Goal: Task Accomplishment & Management: Use online tool/utility

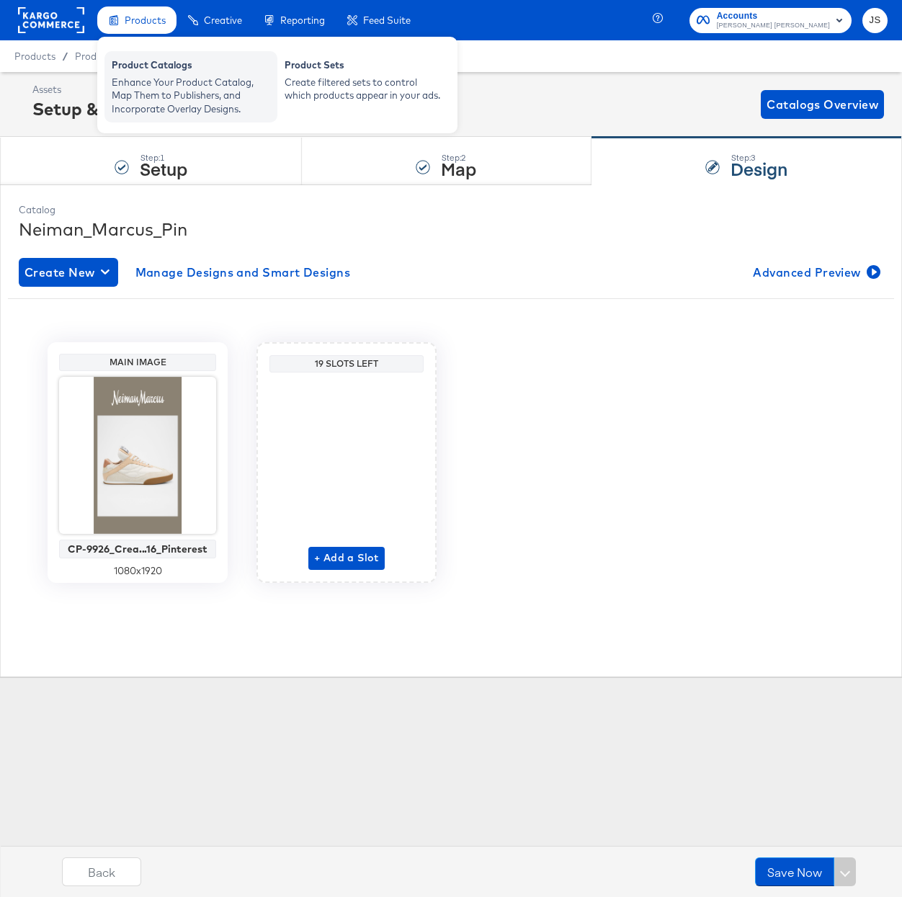
click at [152, 80] on div "Enhance Your Product Catalog, Map Them to Publishers, and Incorporate Overlay D…" at bounding box center [191, 96] width 159 height 40
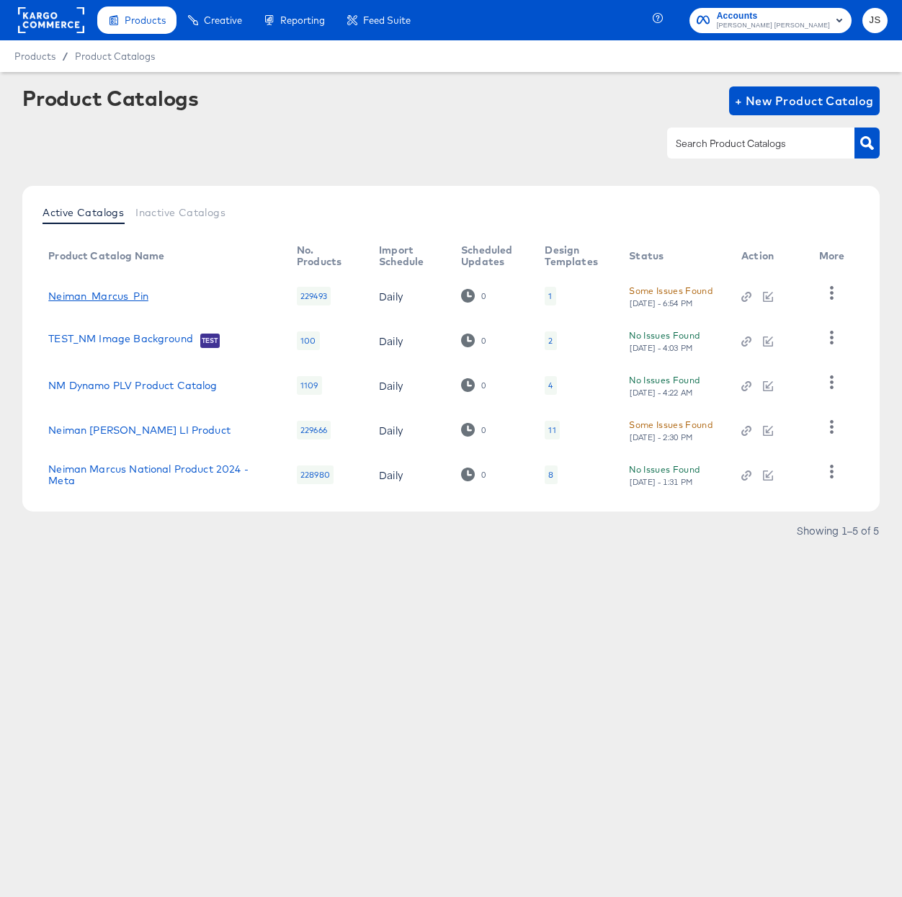
click at [124, 293] on link "Neiman_Marcus_Pin" at bounding box center [98, 296] width 100 height 12
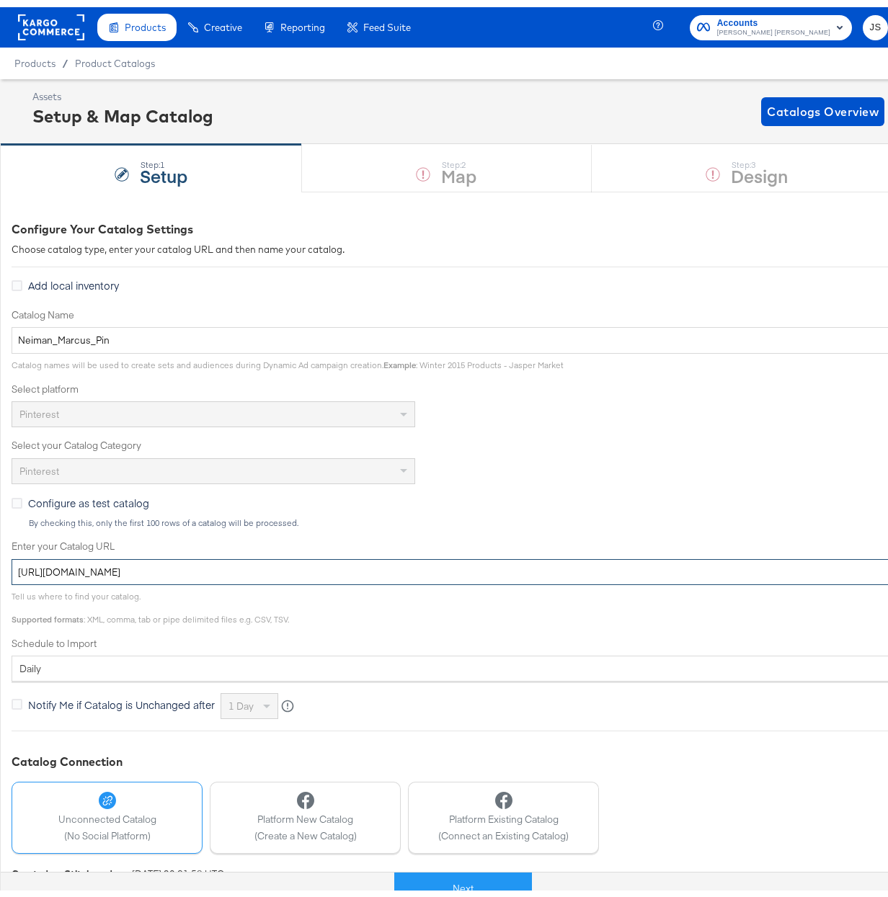
click at [395, 571] on input "[URL][DOMAIN_NAME]" at bounding box center [516, 565] width 1009 height 27
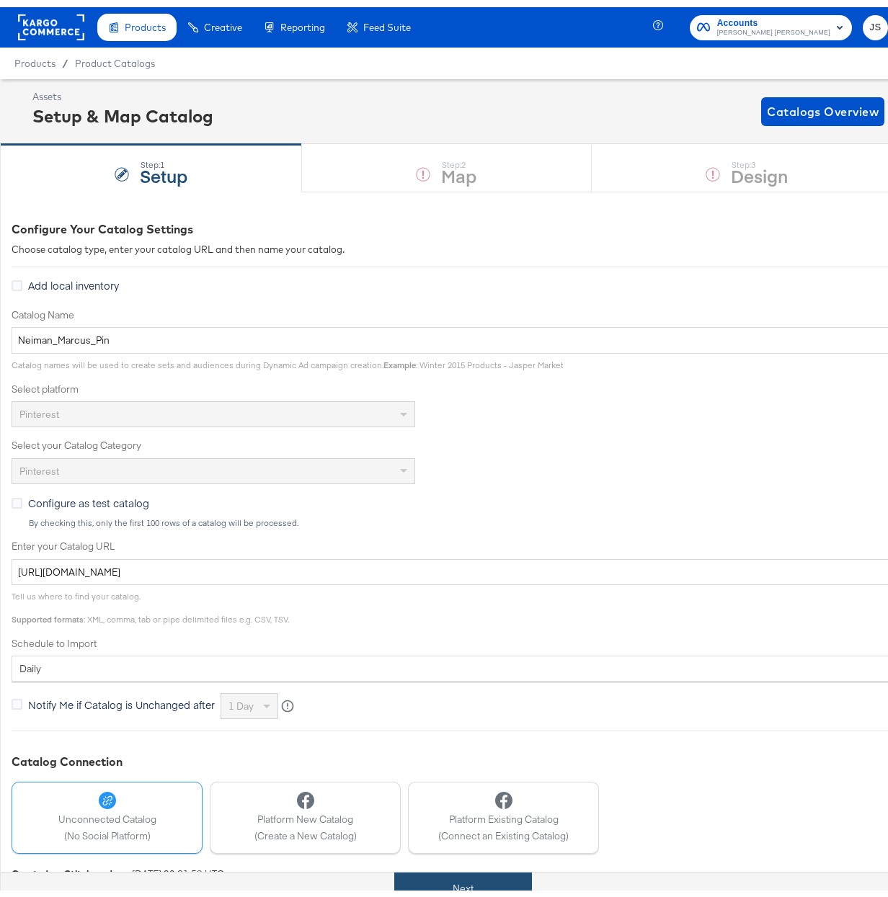
click at [474, 883] on button "Next" at bounding box center [463, 881] width 138 height 32
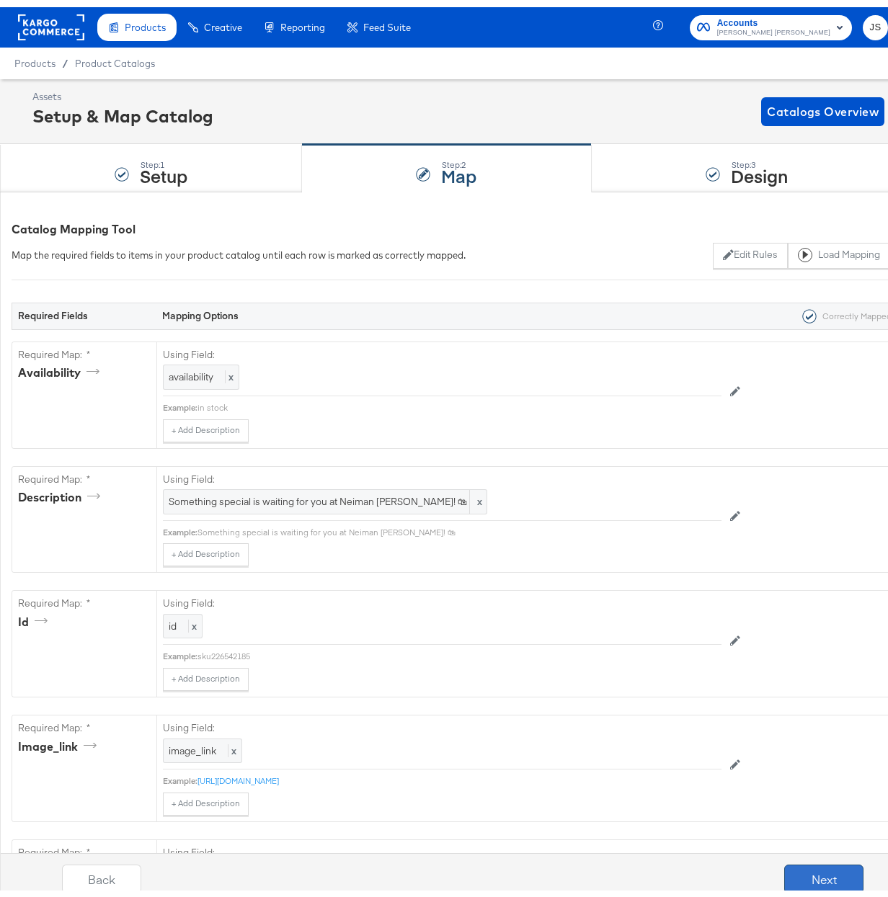
click at [822, 868] on button "Next" at bounding box center [823, 872] width 79 height 29
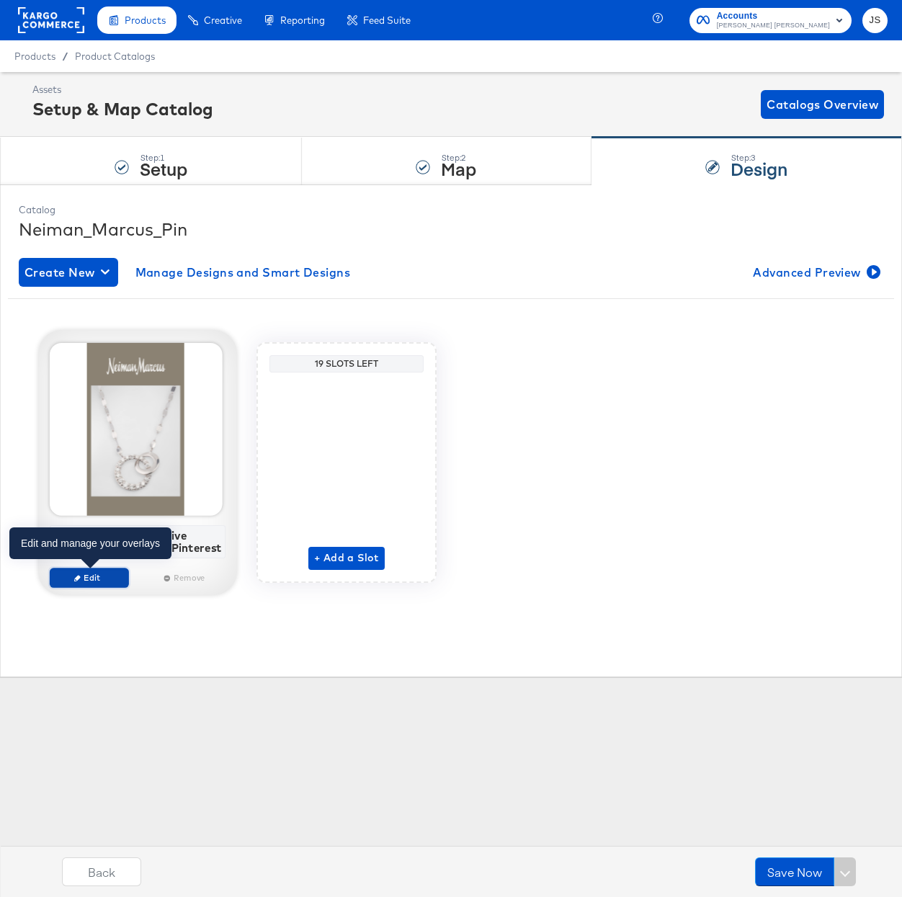
click at [100, 582] on span "Edit" at bounding box center [88, 577] width 66 height 11
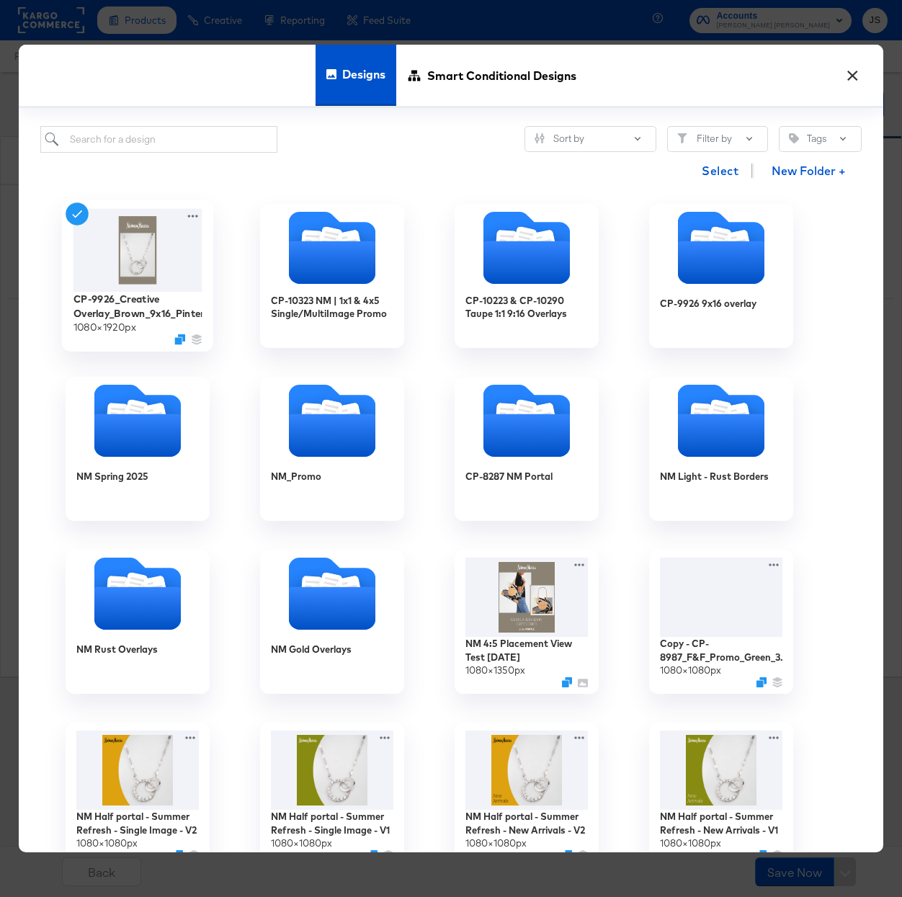
click at [137, 250] on img at bounding box center [138, 249] width 129 height 83
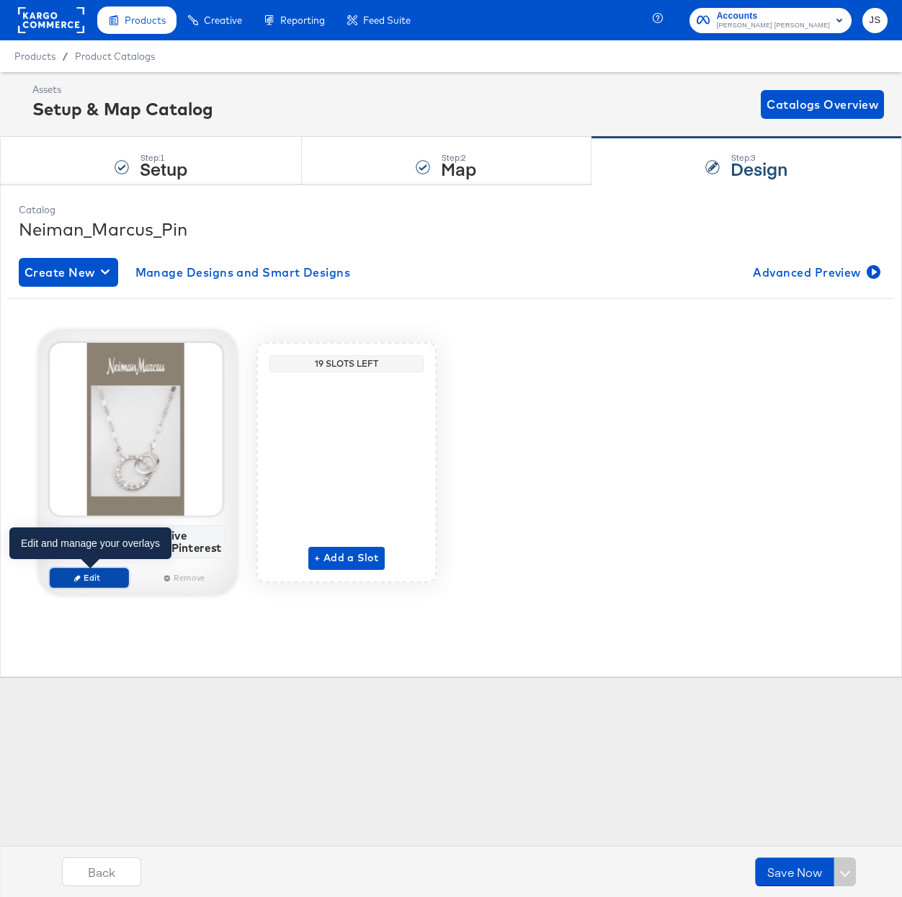
click at [110, 579] on span "Edit" at bounding box center [88, 577] width 66 height 11
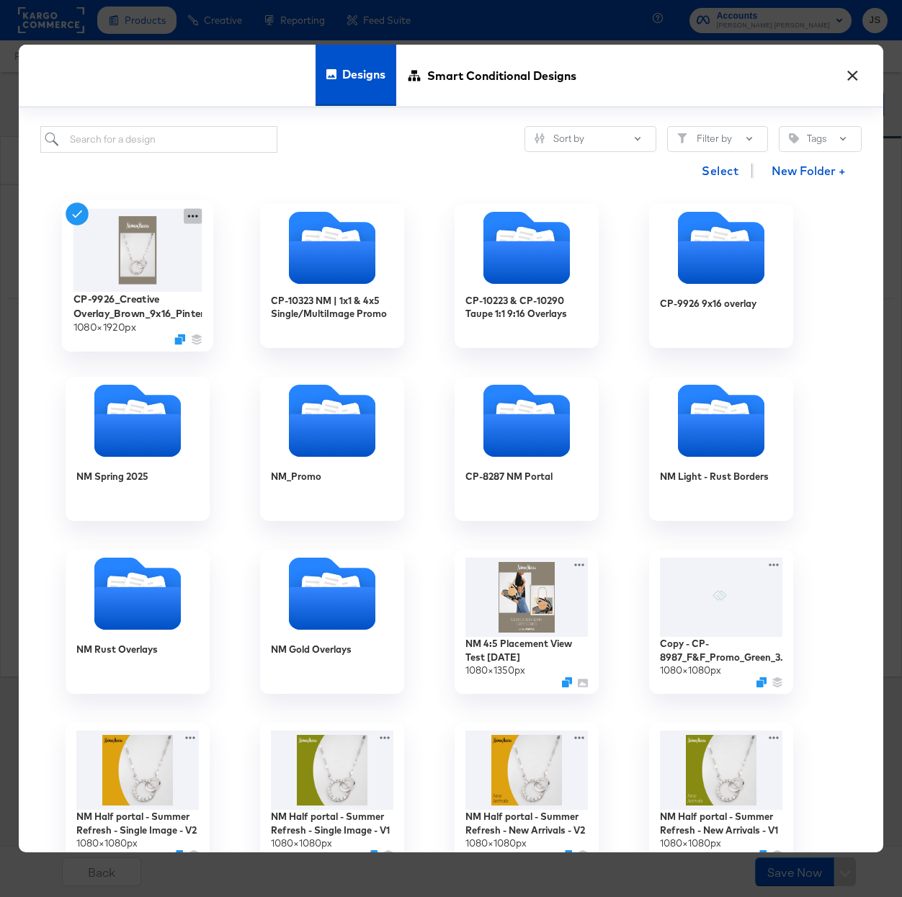
click at [192, 215] on icon at bounding box center [193, 215] width 18 height 15
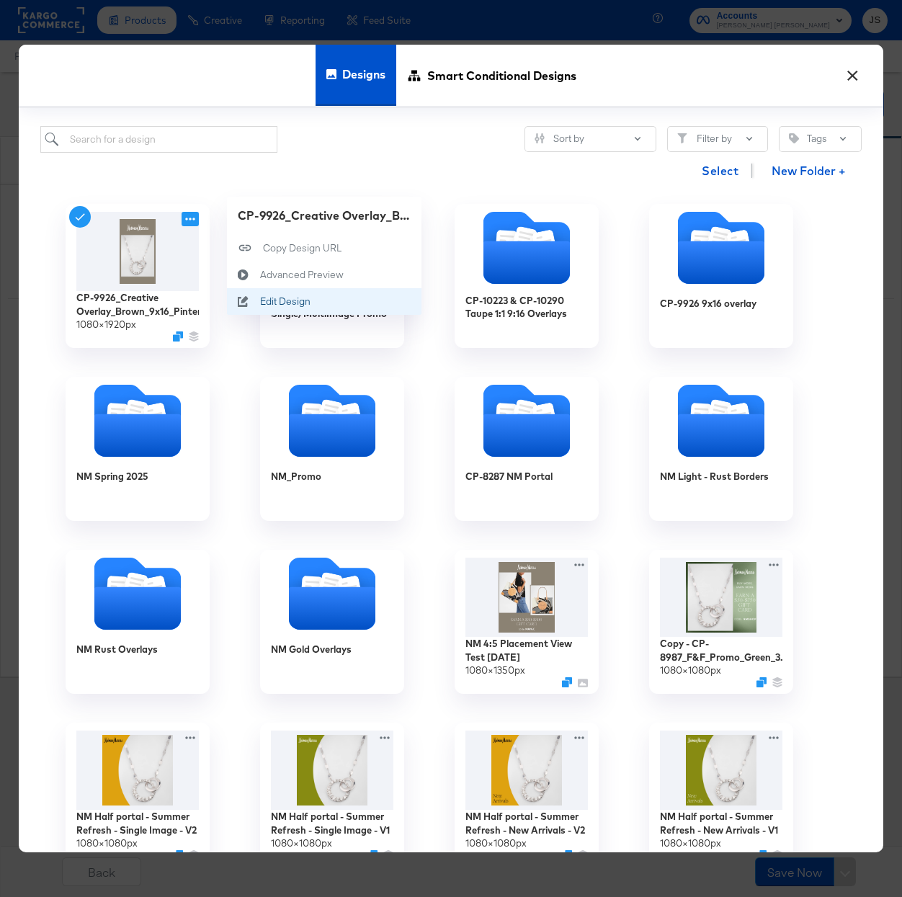
click at [260, 301] on div "Edit Design Edit Design" at bounding box center [260, 301] width 0 height 0
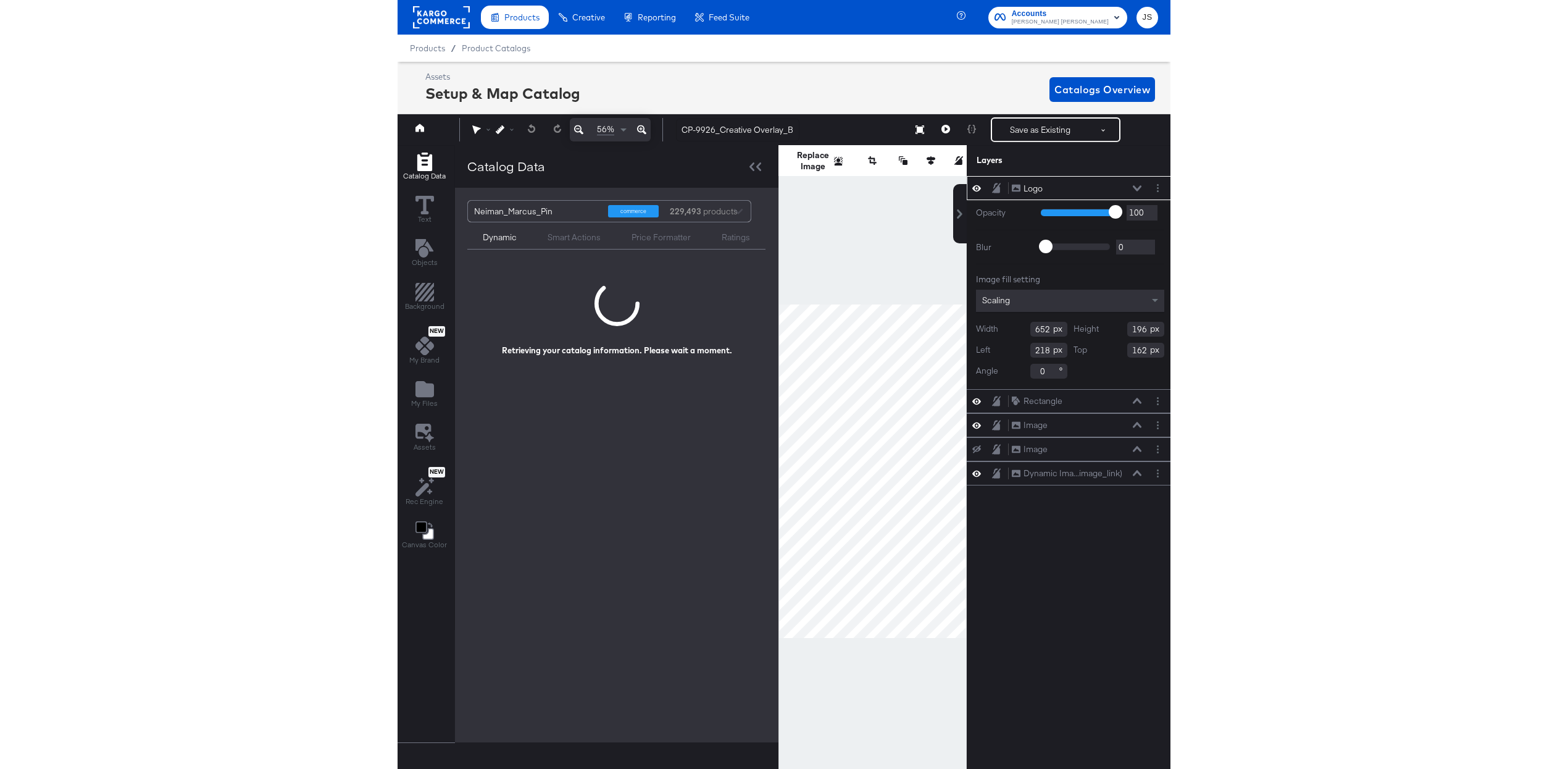
scroll to position [0, 3]
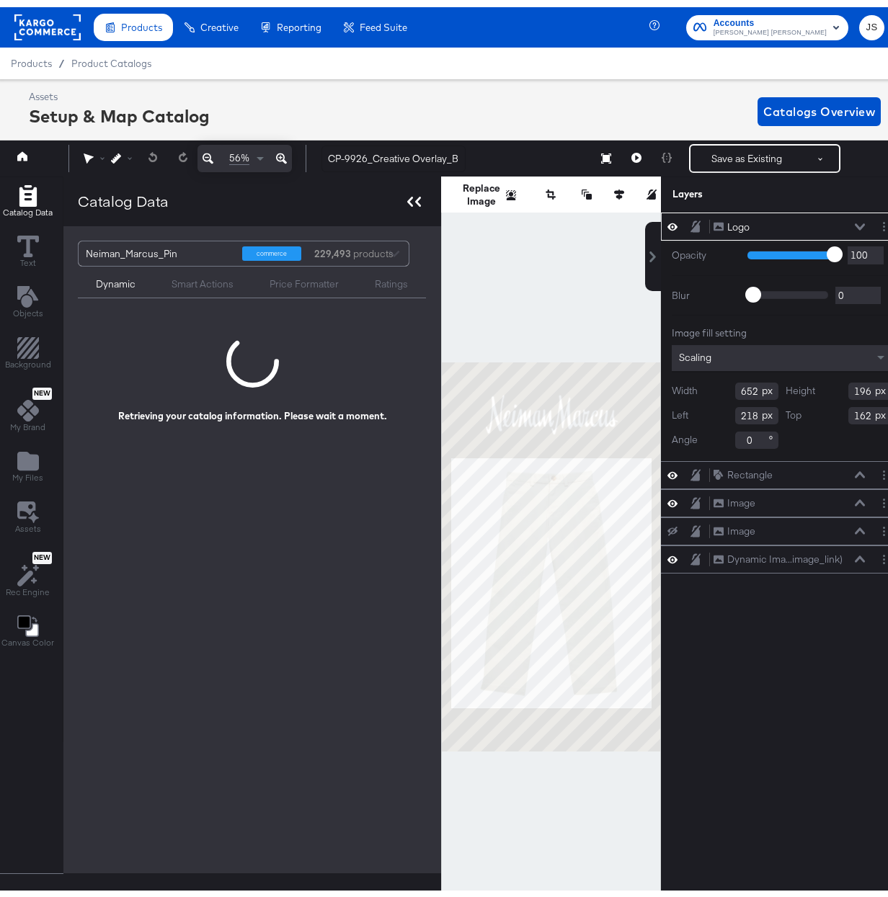
click at [417, 190] on icon at bounding box center [414, 195] width 14 height 10
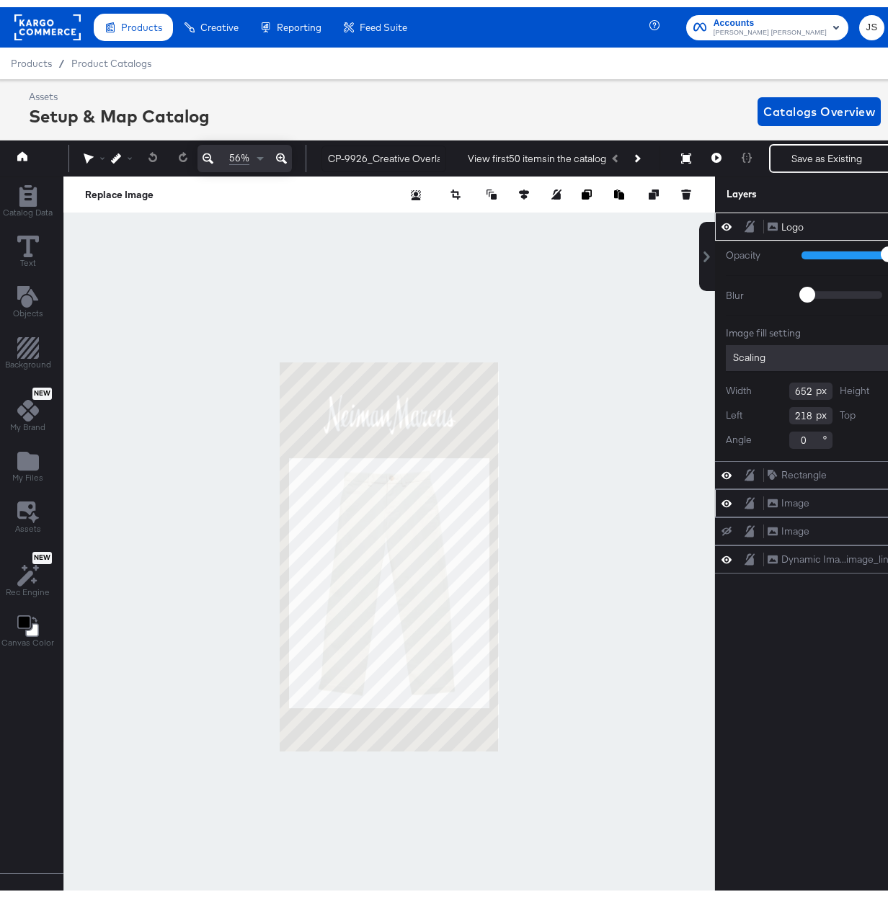
click at [829, 494] on div "Image Image" at bounding box center [843, 496] width 153 height 15
click at [829, 499] on div "Image Image" at bounding box center [843, 496] width 153 height 15
click at [800, 503] on div "Image" at bounding box center [795, 496] width 28 height 14
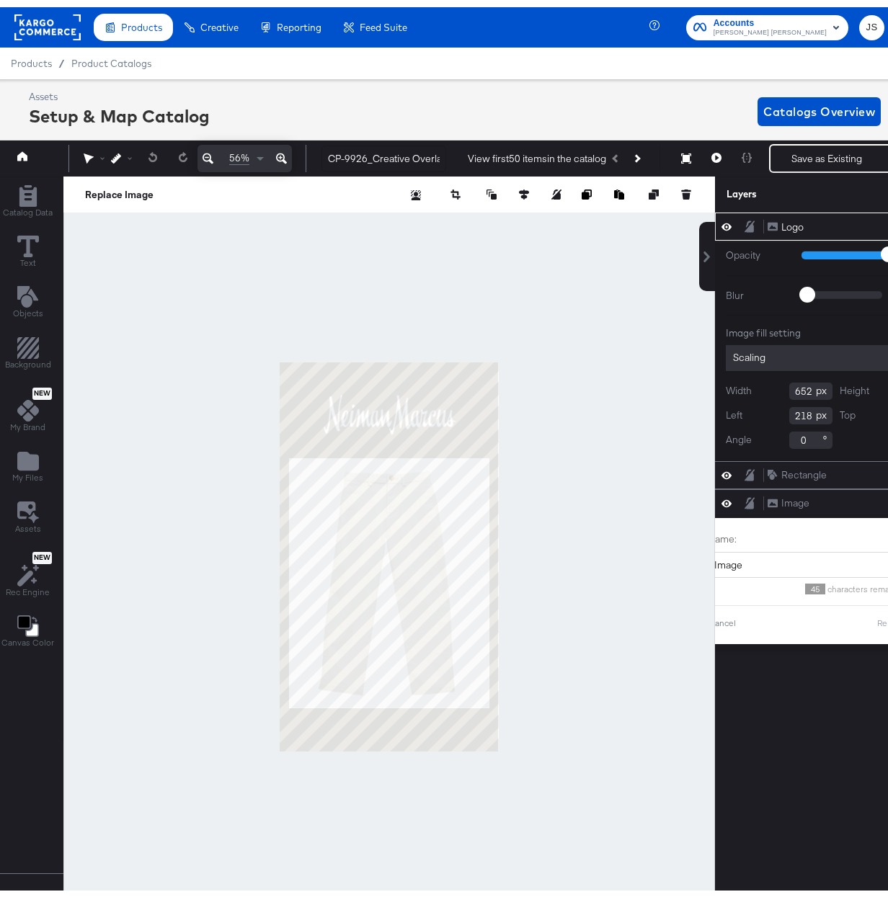
drag, startPoint x: 653, startPoint y: 583, endPoint x: 669, endPoint y: 267, distance: 316.1
click at [652, 582] on div at bounding box center [388, 549] width 651 height 760
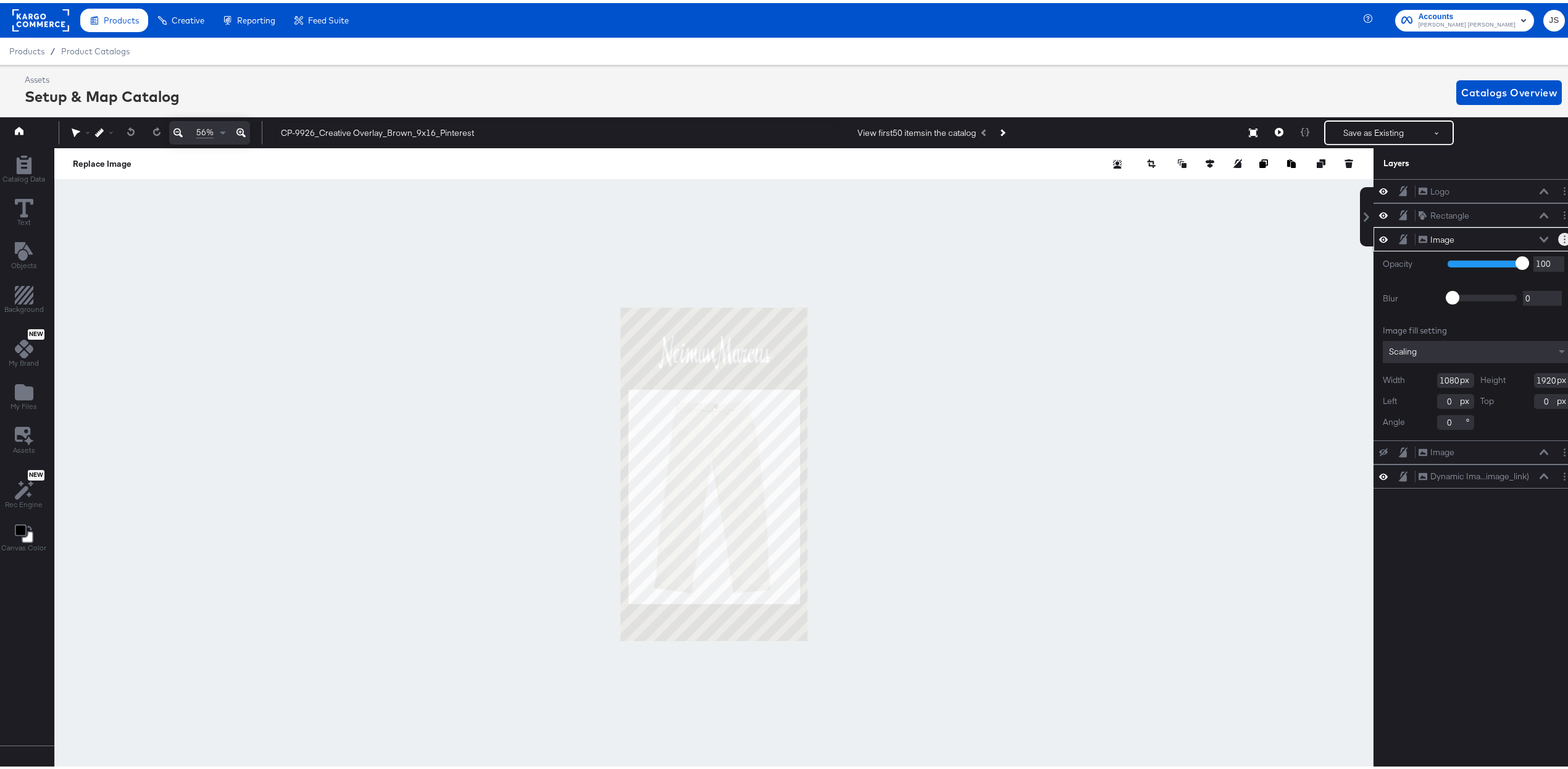
click at [773, 237] on circle "Layer Options" at bounding box center [1565, 237] width 2 height 2
click at [773, 240] on icon "Layer Options" at bounding box center [1565, 236] width 2 height 8
click at [773, 477] on div "Dynamic Ima...image_link)" at bounding box center [1480, 474] width 99 height 12
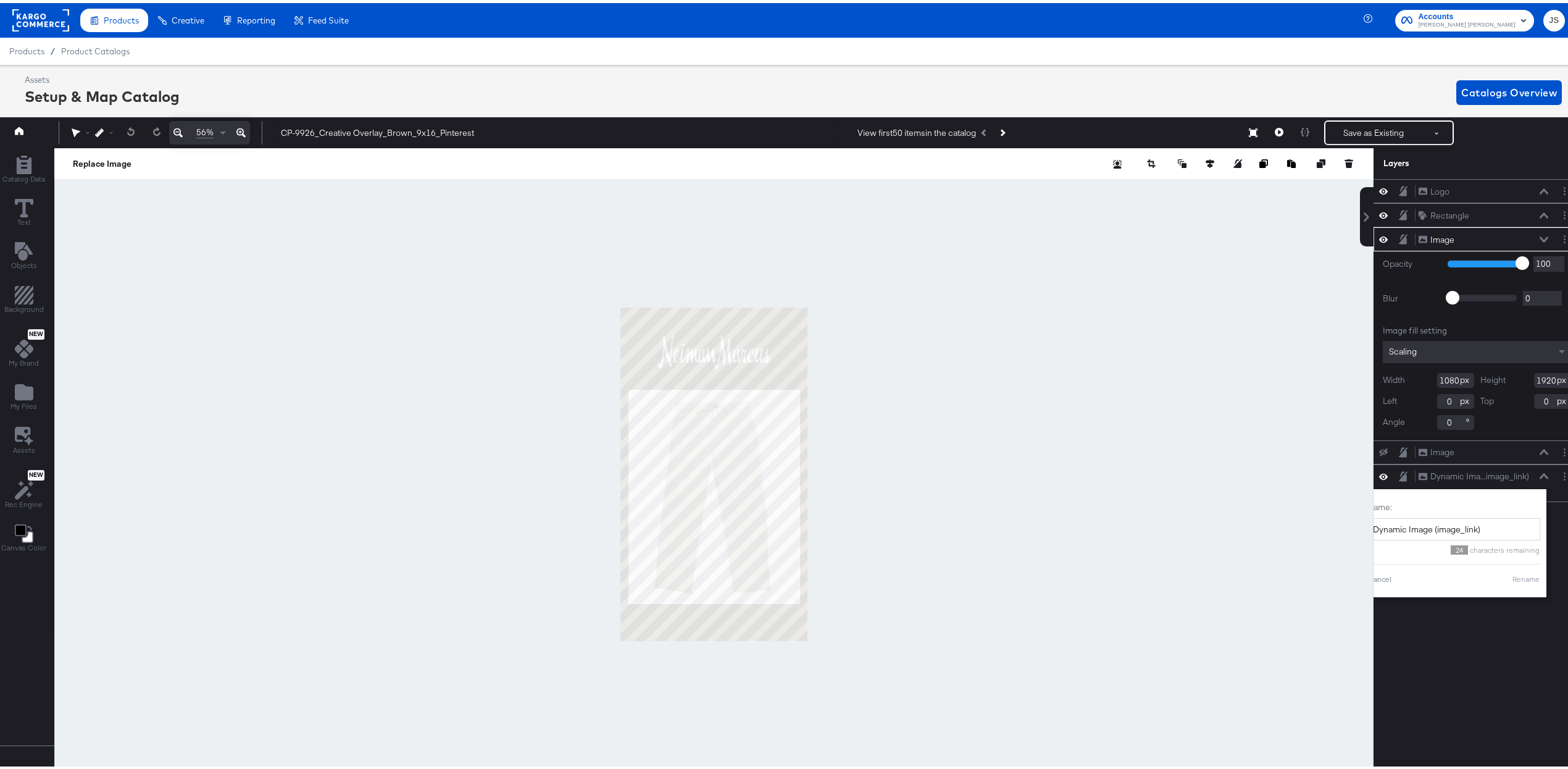
click at [773, 529] on div "Logo Logo Rectangle Rectangle Image Image Opacity 1 100 100 Blur 0 2000 0 Image…" at bounding box center [1476, 478] width 206 height 605
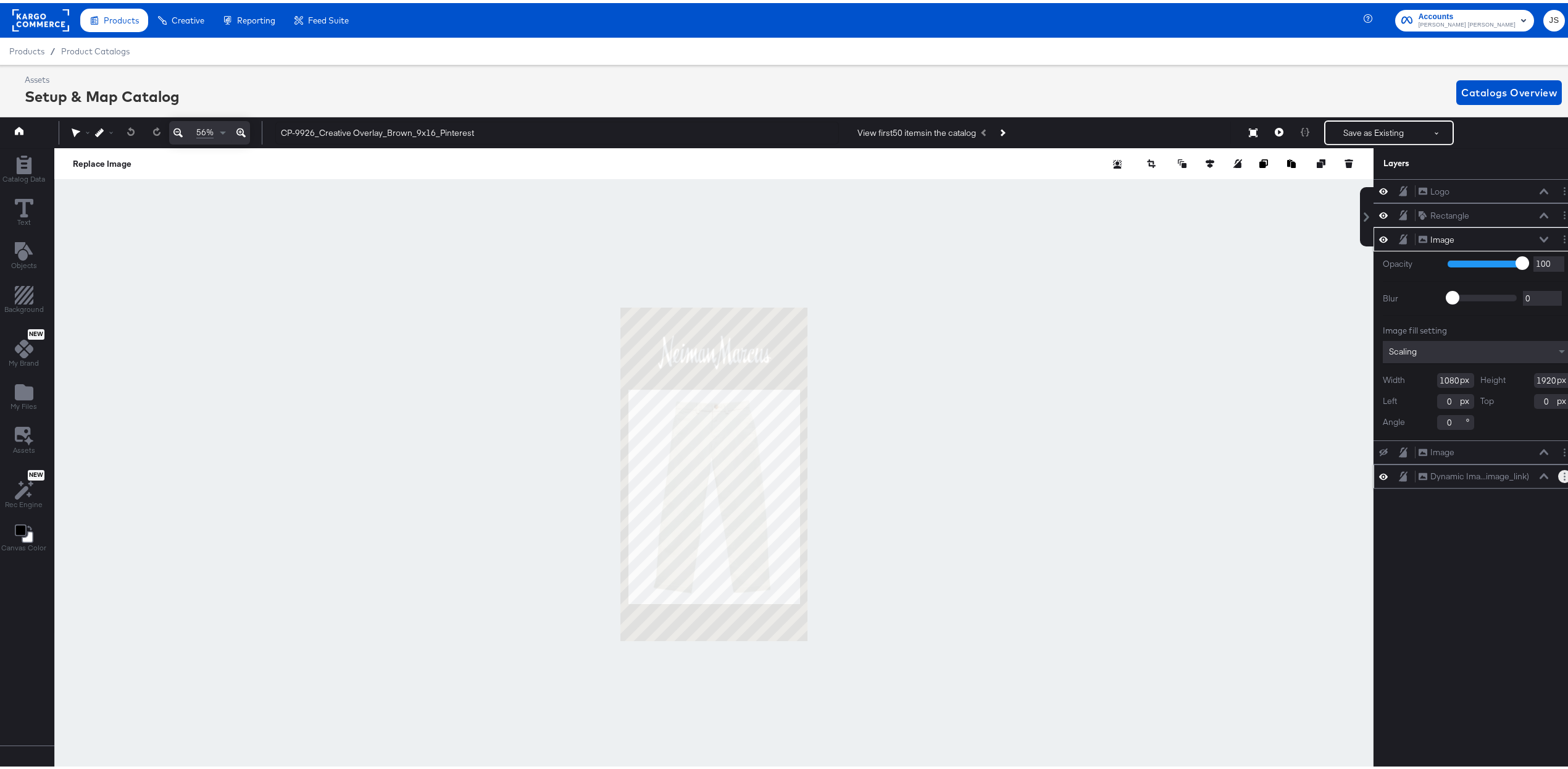
click at [773, 476] on icon "Layer Options" at bounding box center [1565, 473] width 2 height 8
click at [773, 472] on button at bounding box center [1545, 473] width 10 height 8
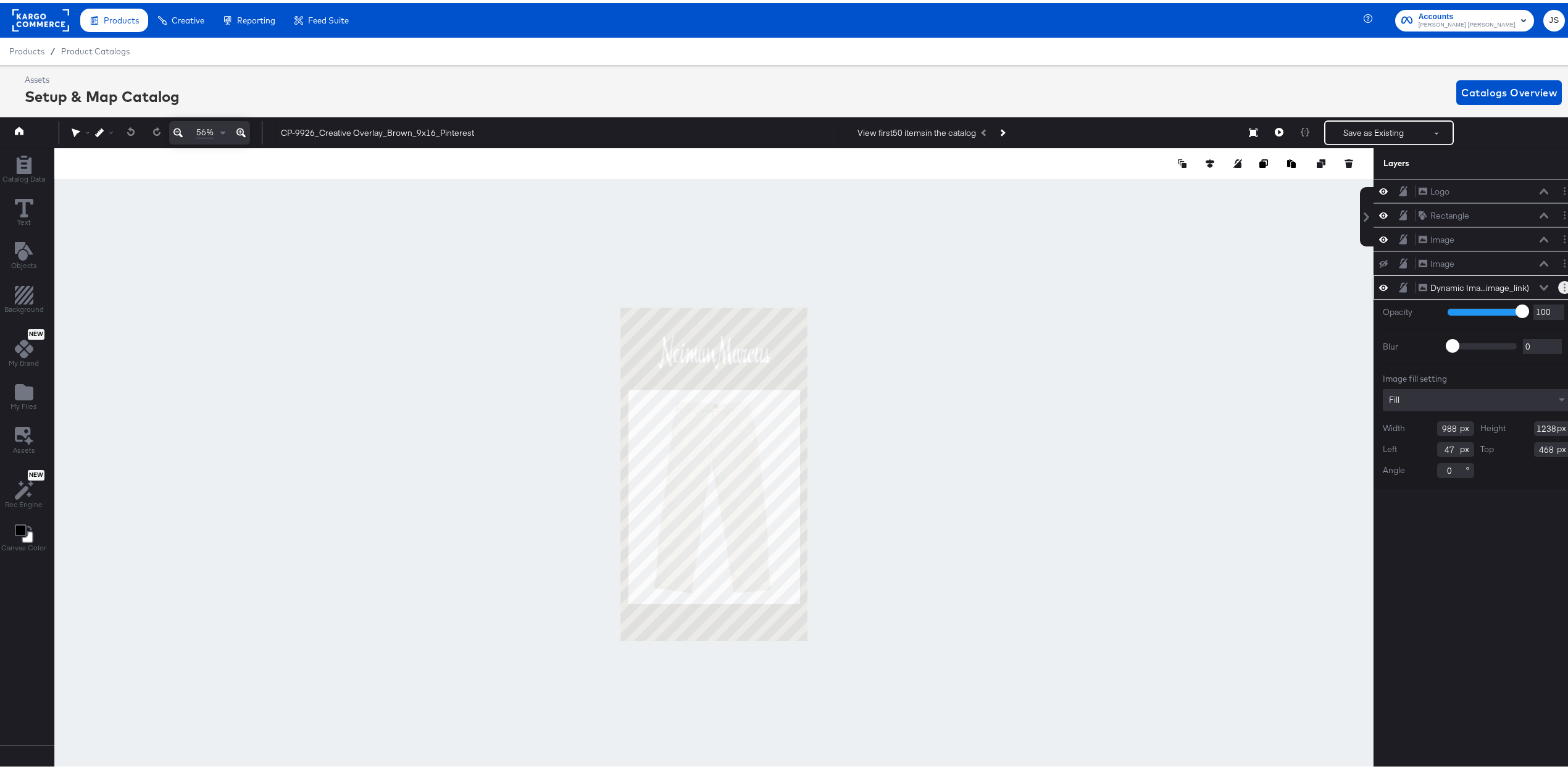
click at [773, 291] on button "Layer Options" at bounding box center [1565, 284] width 13 height 13
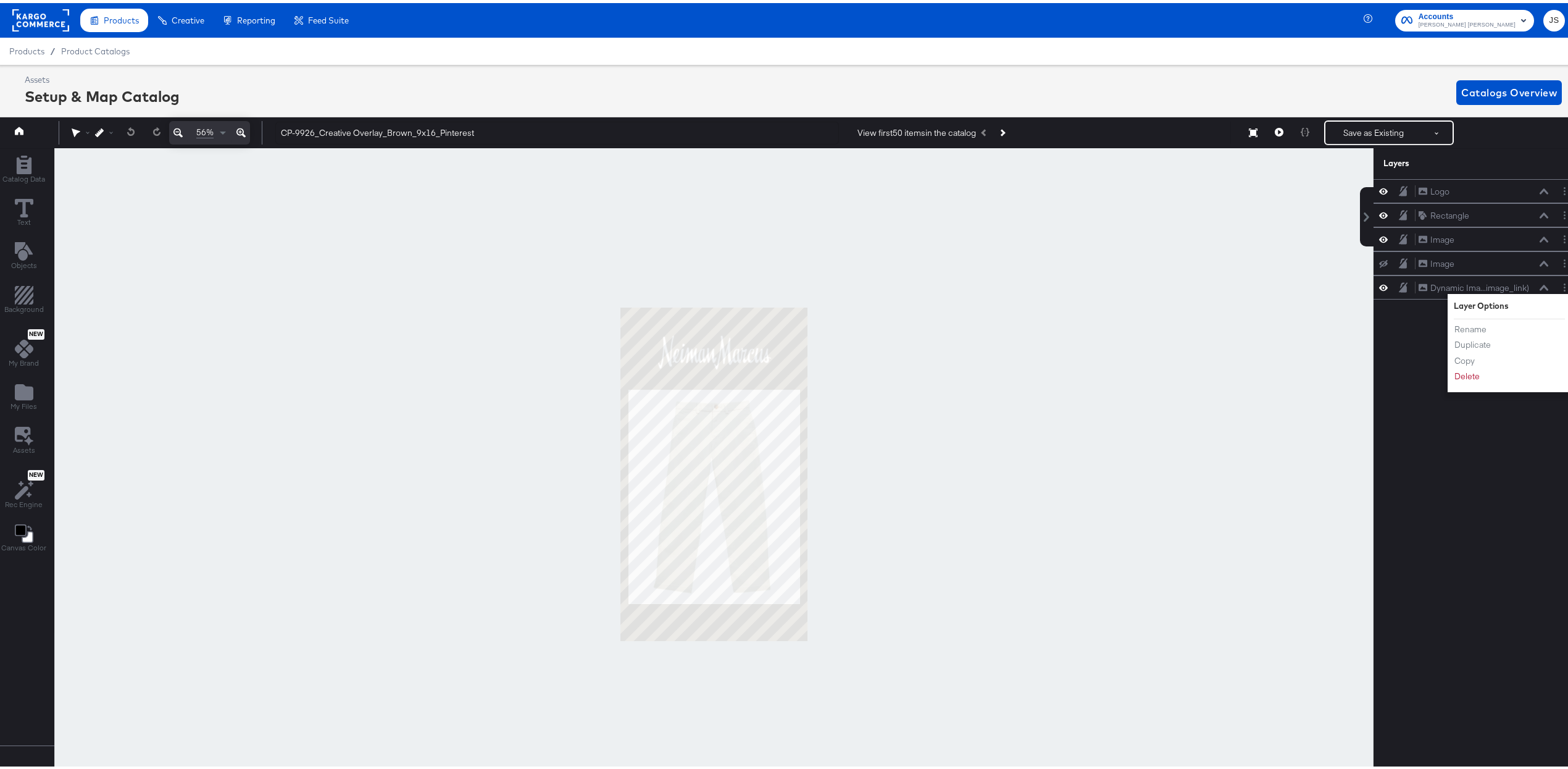
click at [773, 393] on div at bounding box center [714, 471] width 1320 height 652
click at [773, 291] on div "Dynamic Ima...image_link)" at bounding box center [1480, 285] width 99 height 12
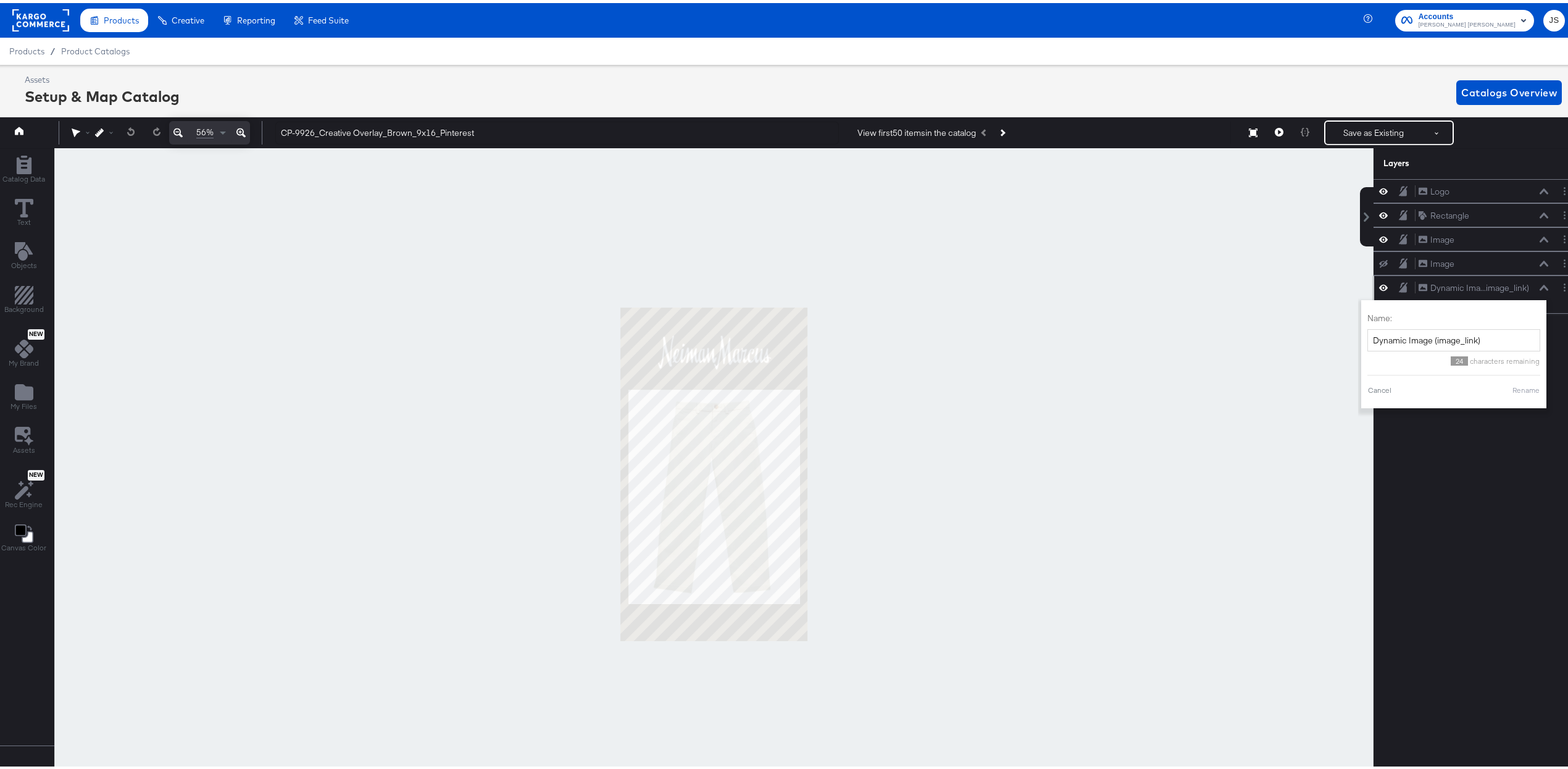
click at [773, 286] on icon at bounding box center [1423, 285] width 9 height 8
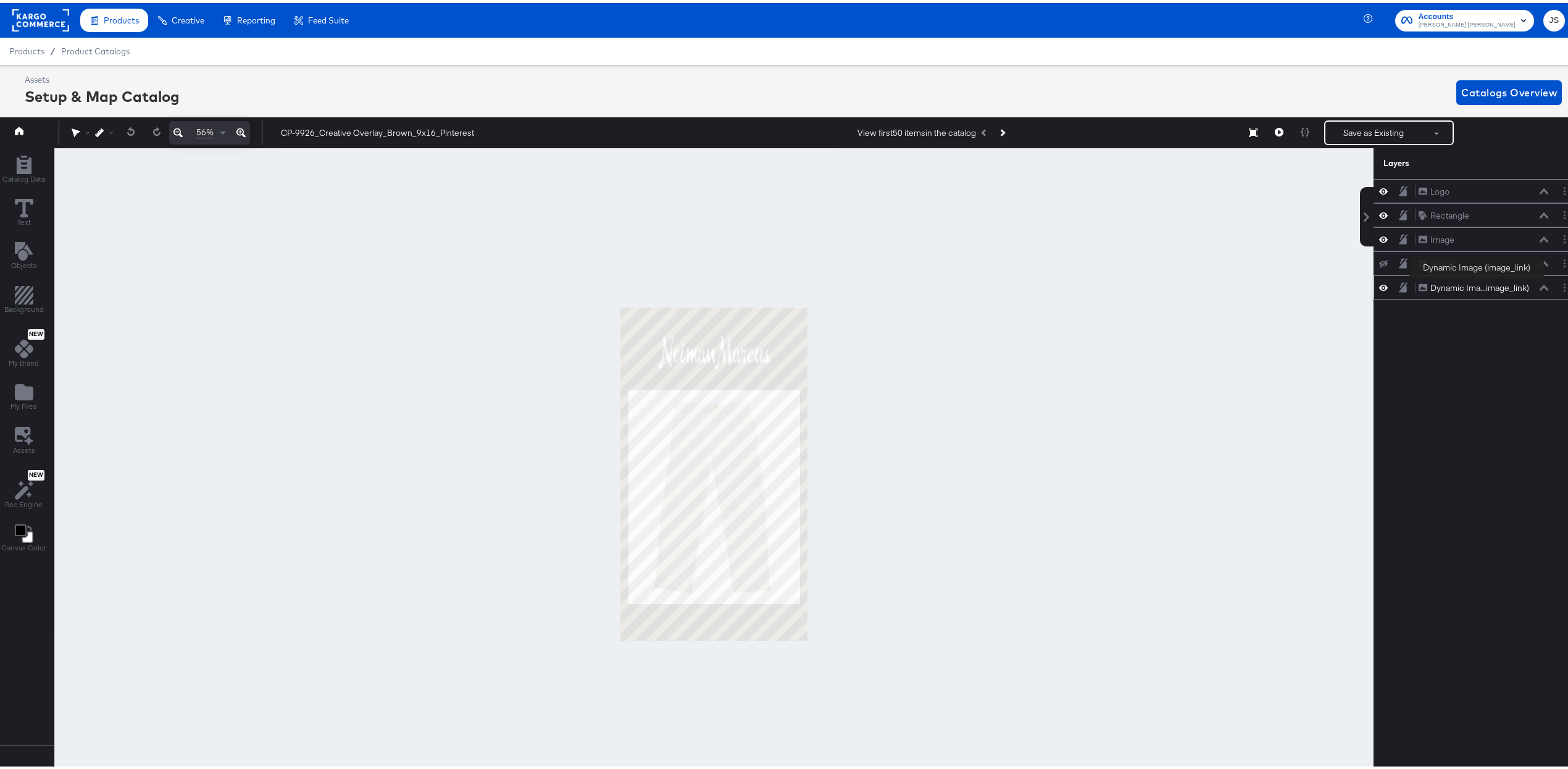
click at [773, 285] on div "Dynamic Ima...image_link)" at bounding box center [1480, 285] width 99 height 12
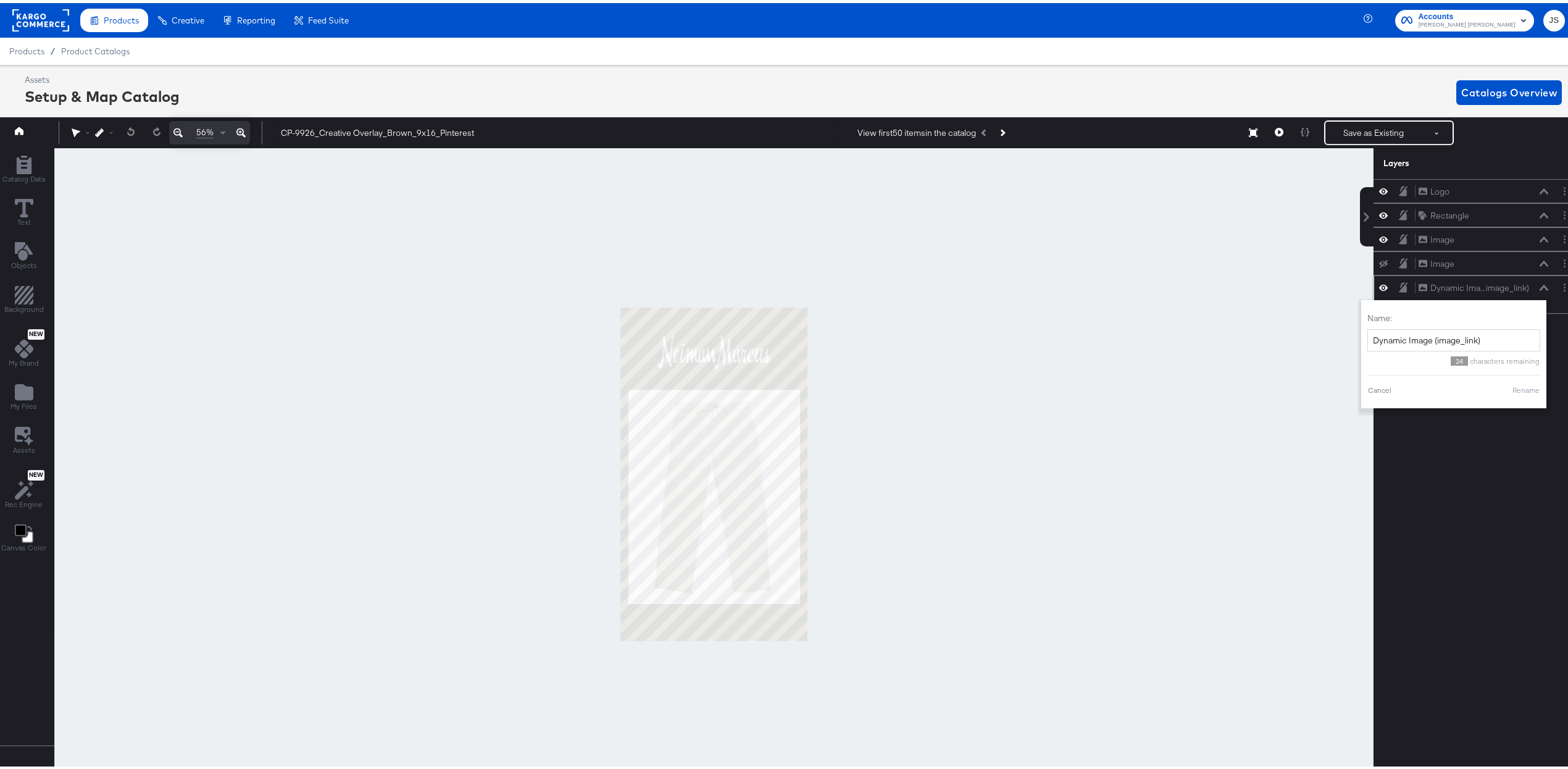
click at [773, 285] on icon at bounding box center [1544, 285] width 9 height 6
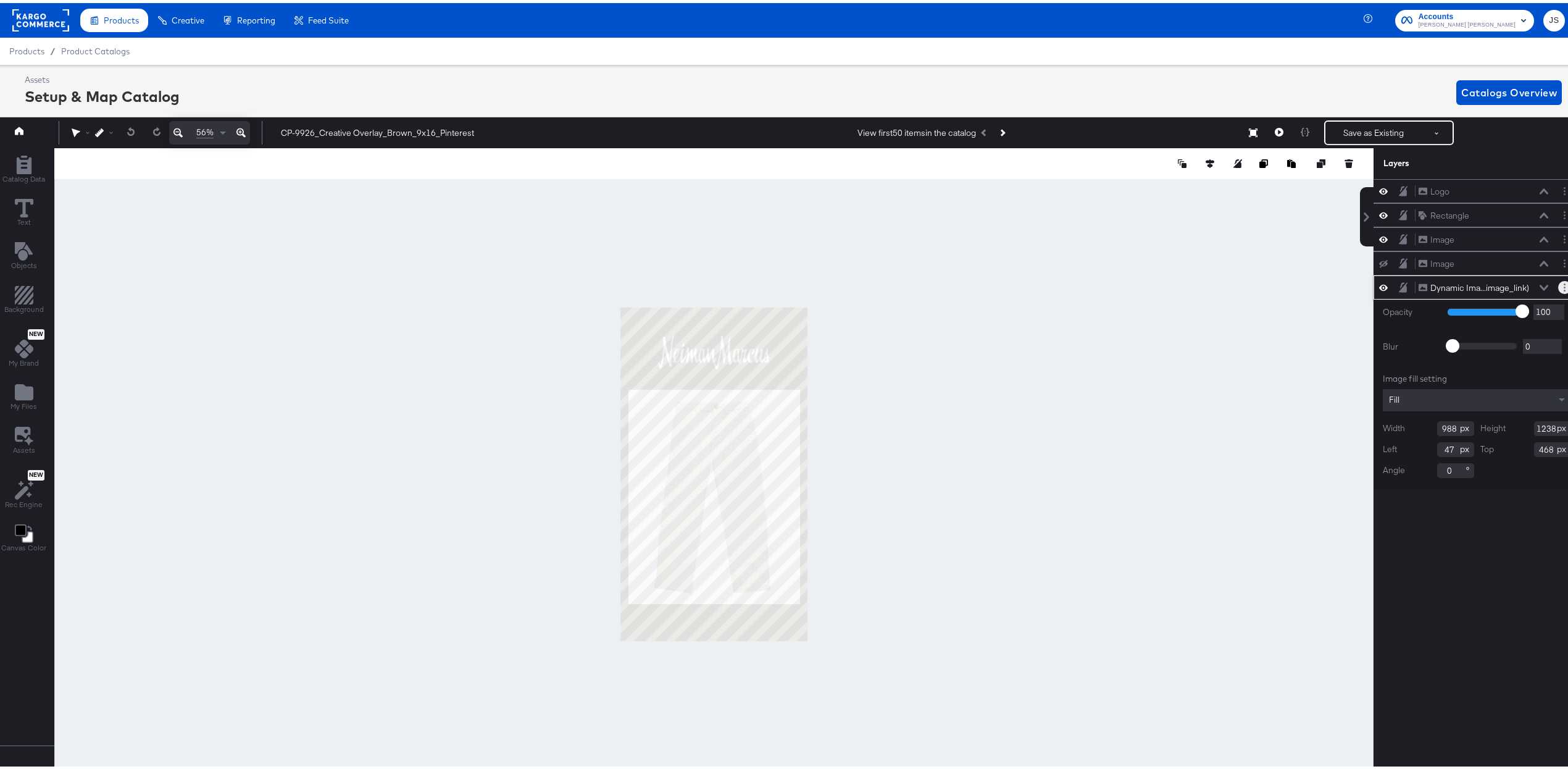
click at [773, 286] on icon "Layer Options" at bounding box center [1565, 284] width 2 height 8
click at [773, 357] on div at bounding box center [714, 471] width 1320 height 652
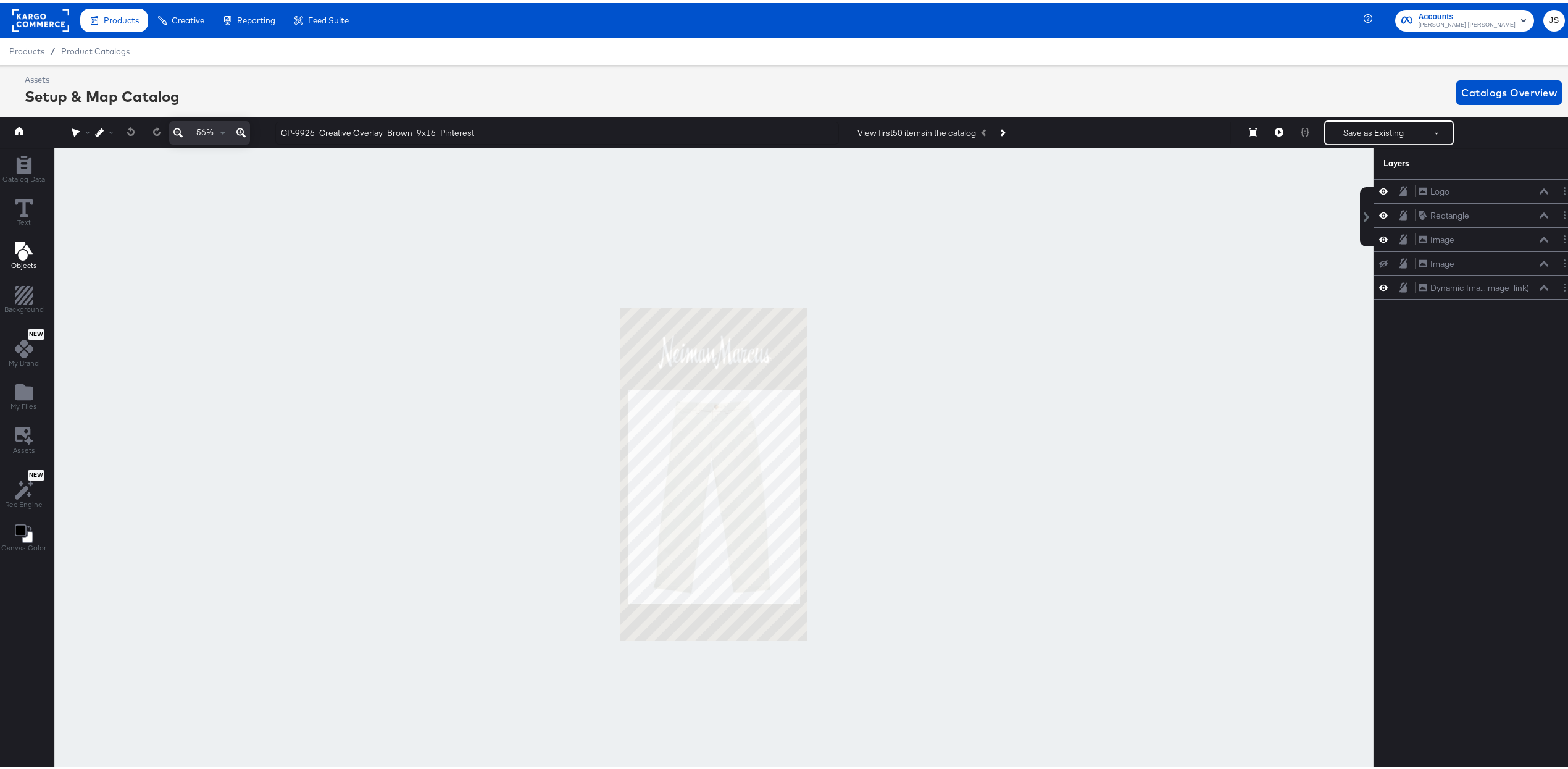
click at [16, 249] on icon "Add Text" at bounding box center [23, 249] width 18 height 19
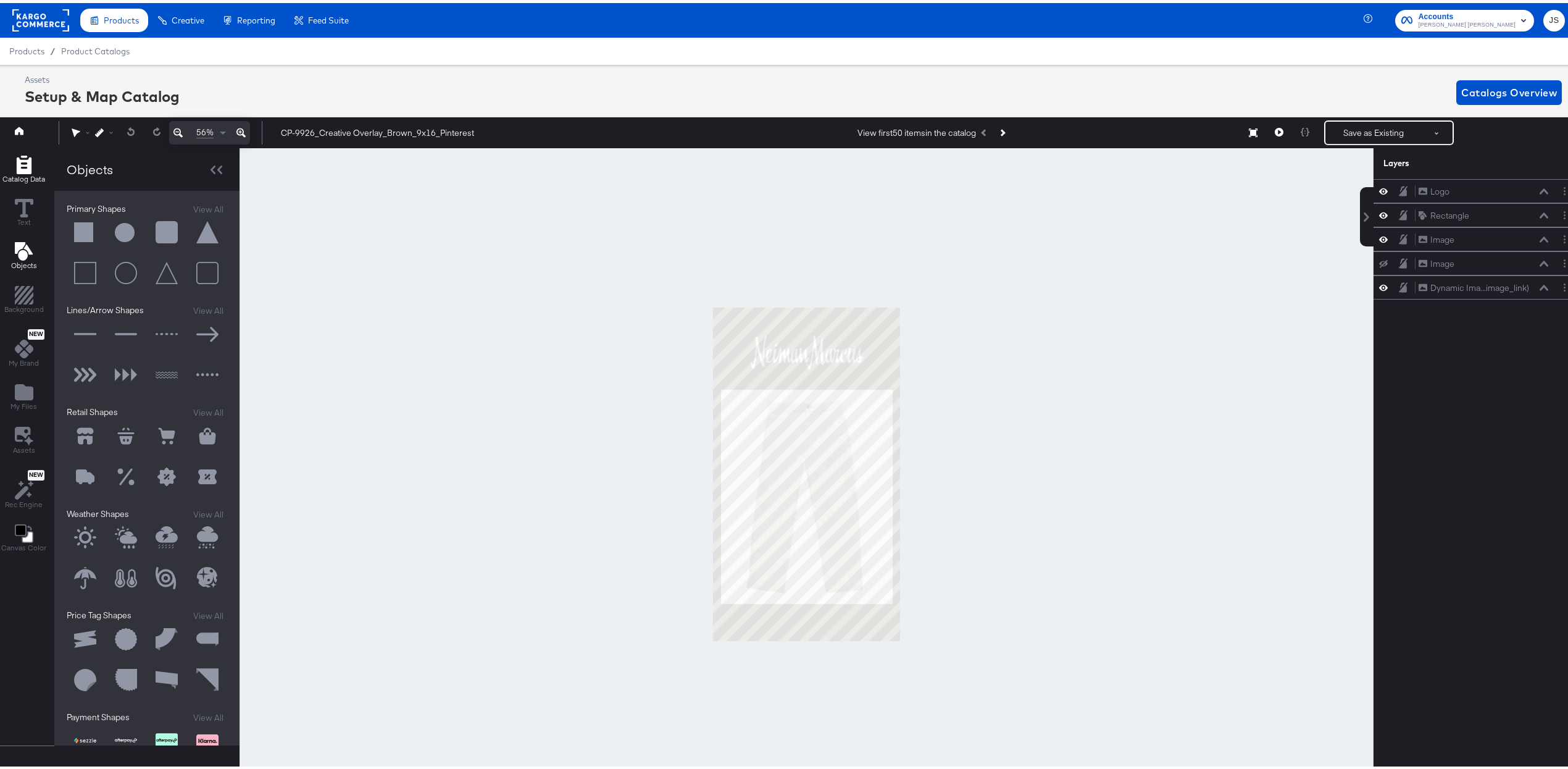
click at [23, 173] on span "Catalog Data" at bounding box center [24, 177] width 43 height 10
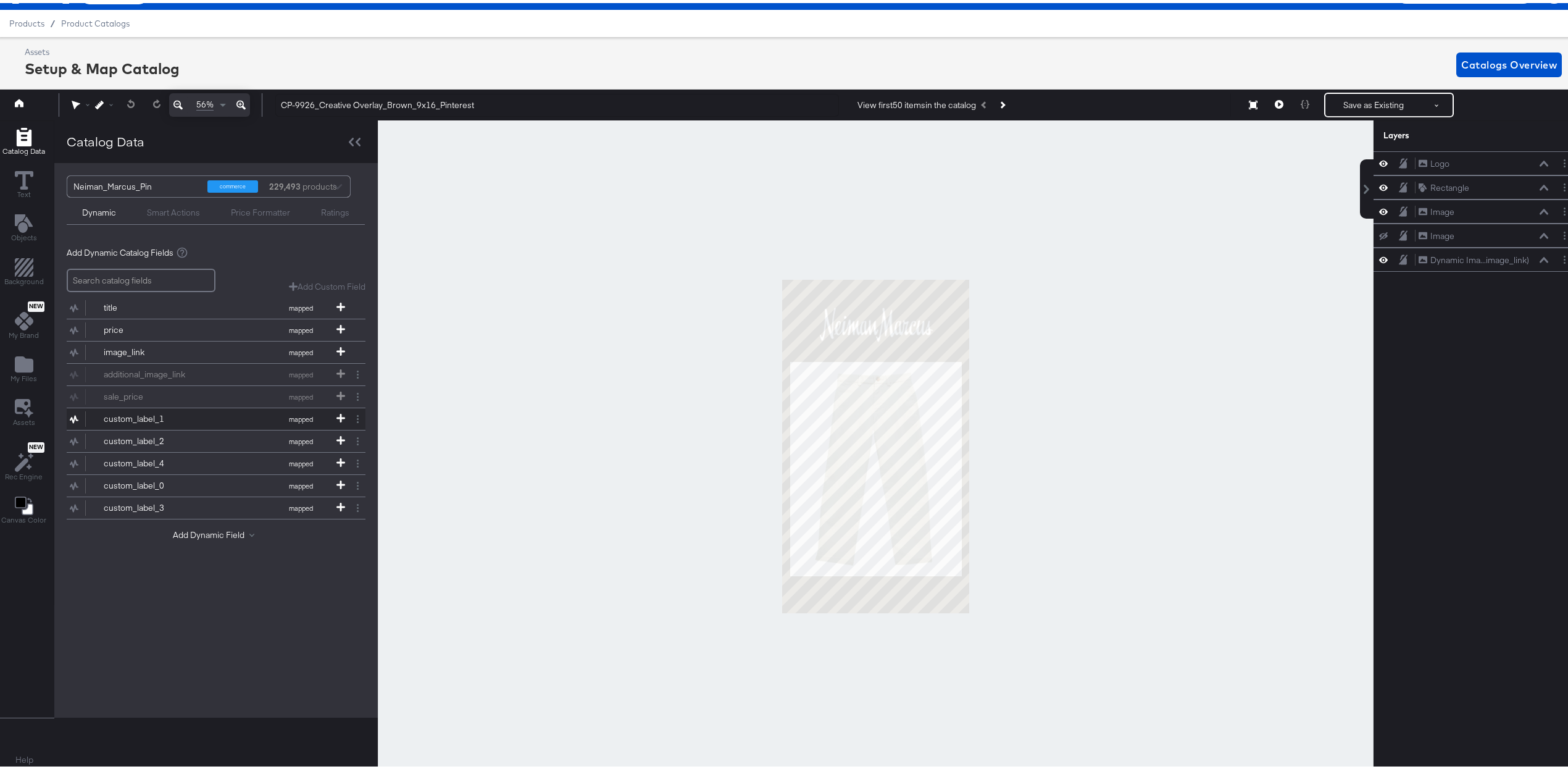
scroll to position [26, 3]
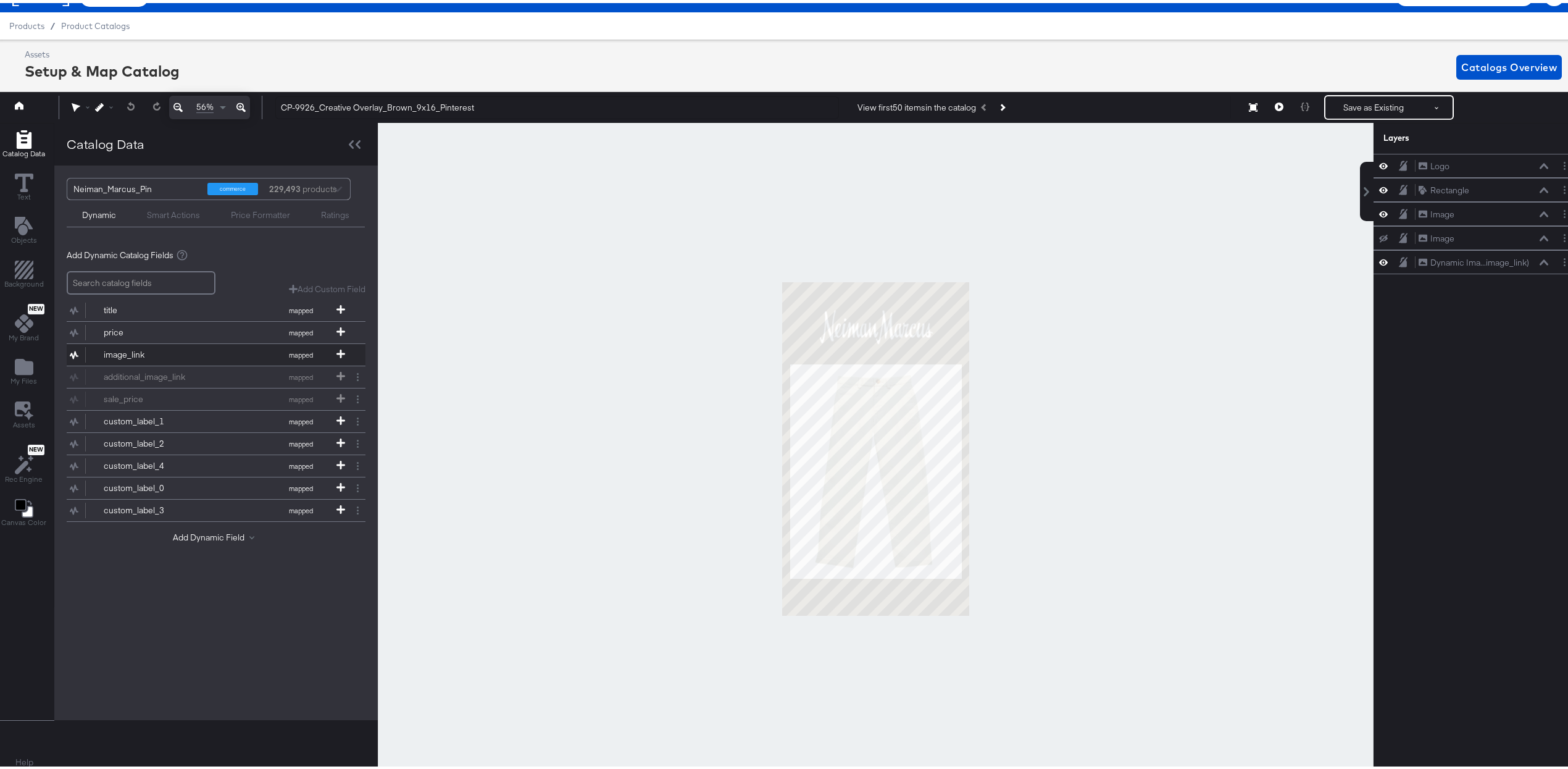
click at [237, 360] on button "image_link mapped" at bounding box center [208, 351] width 284 height 21
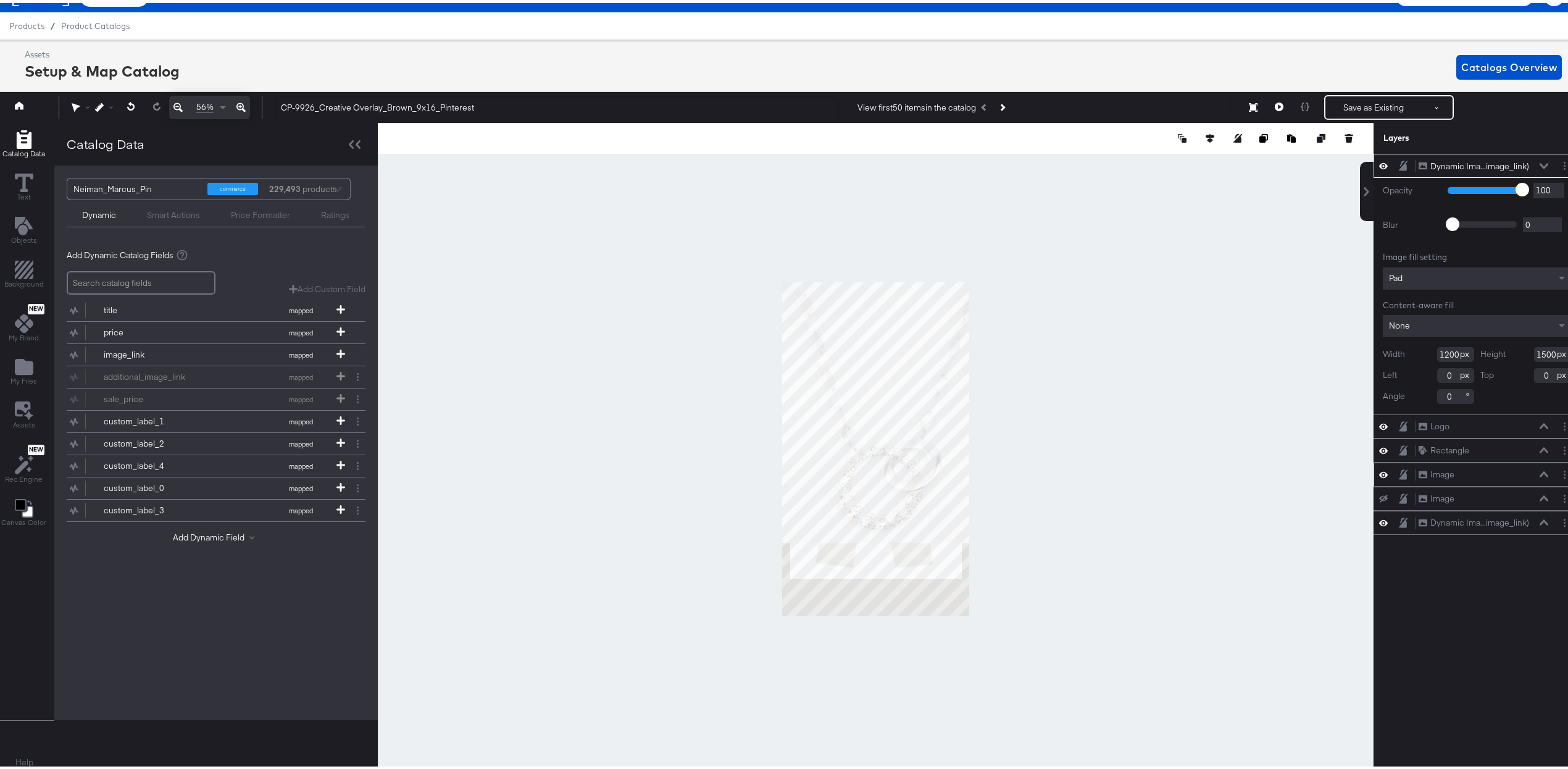
click at [773, 477] on div "Image Image" at bounding box center [1483, 472] width 131 height 13
click at [773, 472] on icon at bounding box center [1544, 471] width 9 height 6
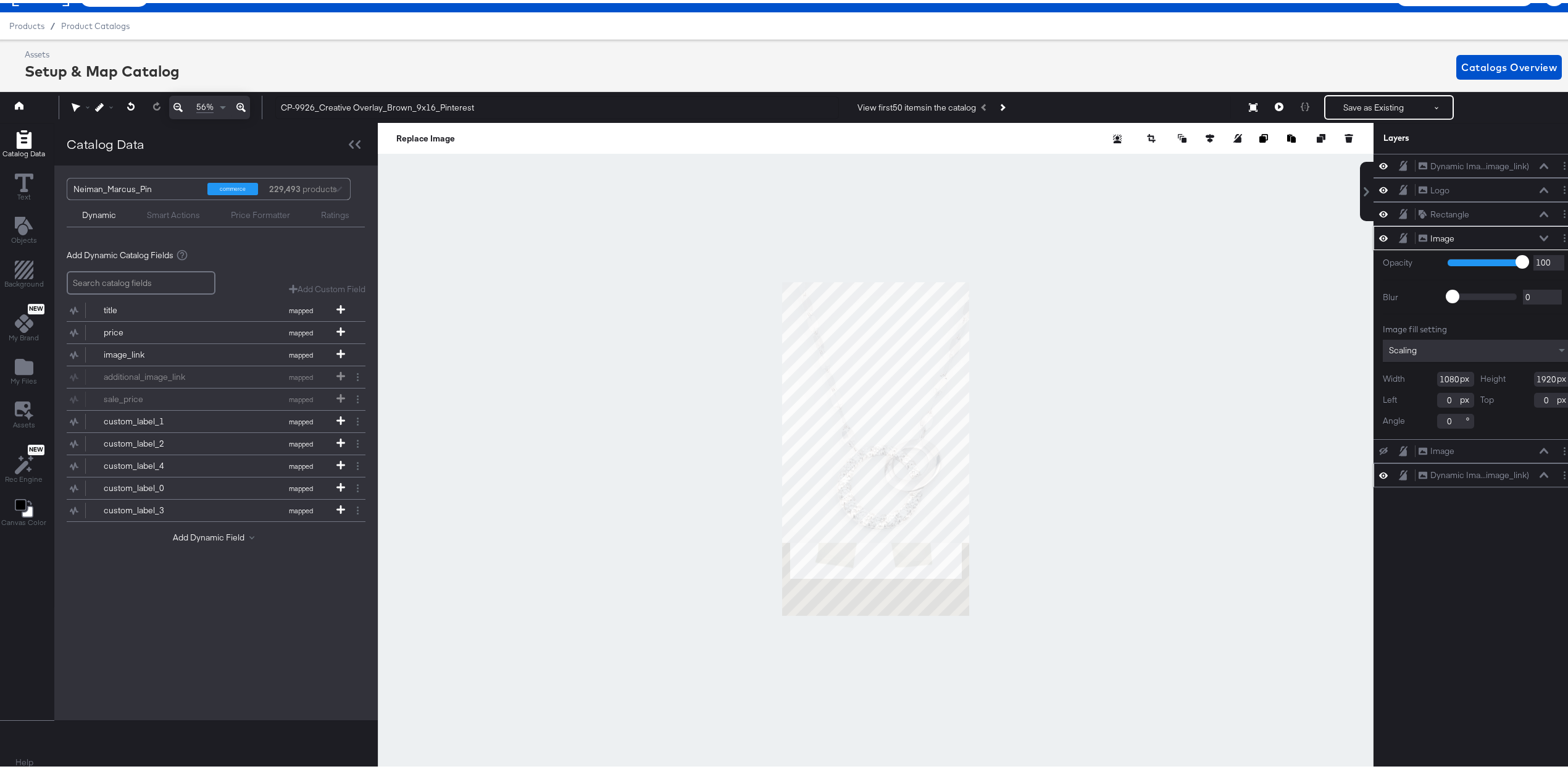
click at [773, 476] on button at bounding box center [1545, 472] width 10 height 8
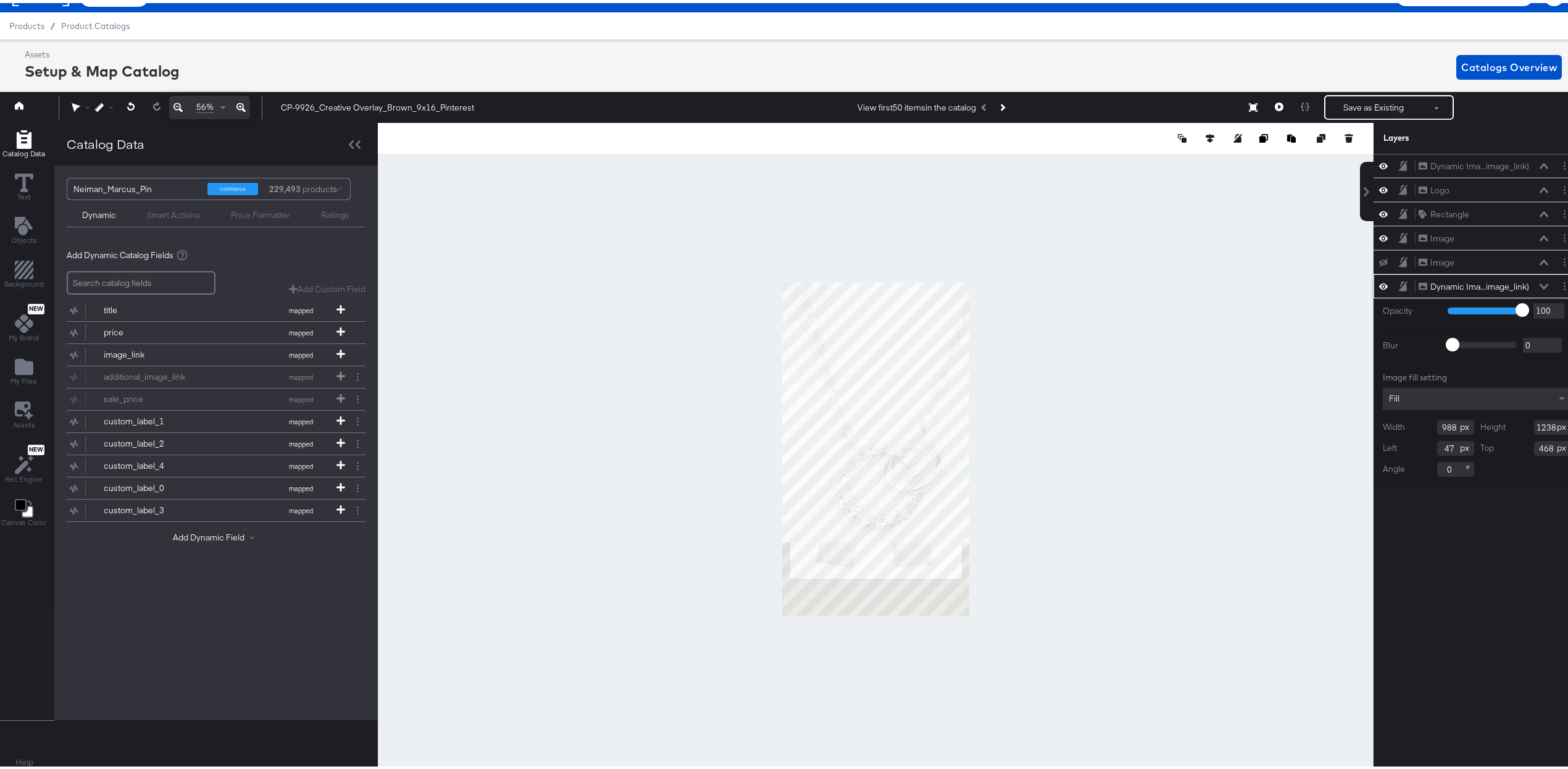
click at [773, 288] on icon at bounding box center [1384, 283] width 9 height 10
drag, startPoint x: 1395, startPoint y: 165, endPoint x: 1393, endPoint y: 177, distance: 12.2
click at [773, 212] on div "Dynamic Ima...image_link) Dynamic Image (image_link) Logo Logo Rectangle Rectan…" at bounding box center [1476, 317] width 206 height 333
drag, startPoint x: 1391, startPoint y: 169, endPoint x: 1409, endPoint y: 171, distance: 18.1
click at [773, 184] on div "Dynamic Ima...image_link) Dynamic Image (image_link) Logo Logo Rectangle Rectan…" at bounding box center [1476, 317] width 206 height 333
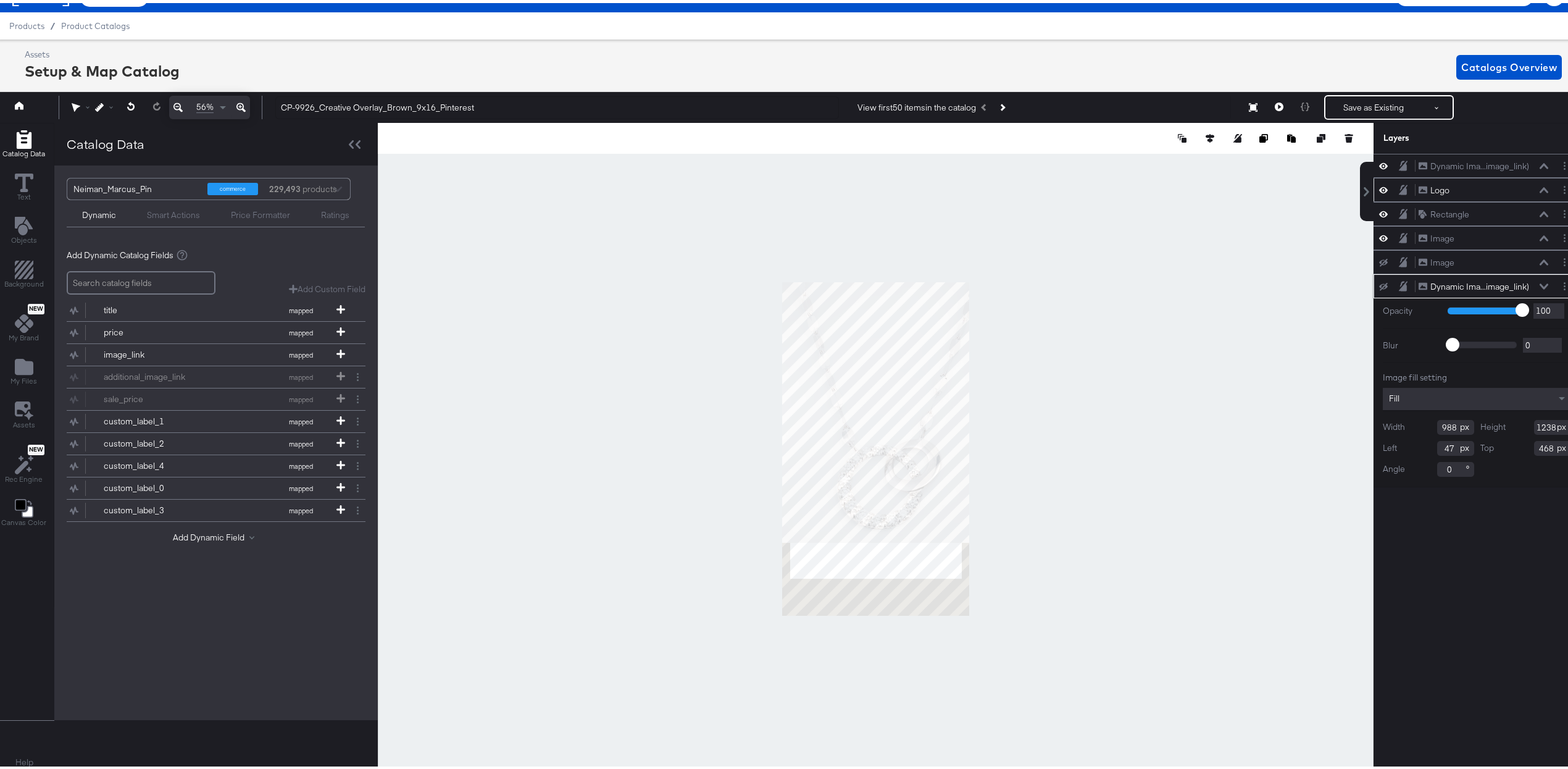
drag, startPoint x: 1415, startPoint y: 163, endPoint x: 1417, endPoint y: 187, distance: 24.1
click at [773, 189] on div "Dynamic Ima...image_link) Dynamic Image (image_link) Logo Logo Rectangle Rectan…" at bounding box center [1476, 317] width 206 height 333
click at [773, 286] on icon at bounding box center [1544, 283] width 9 height 6
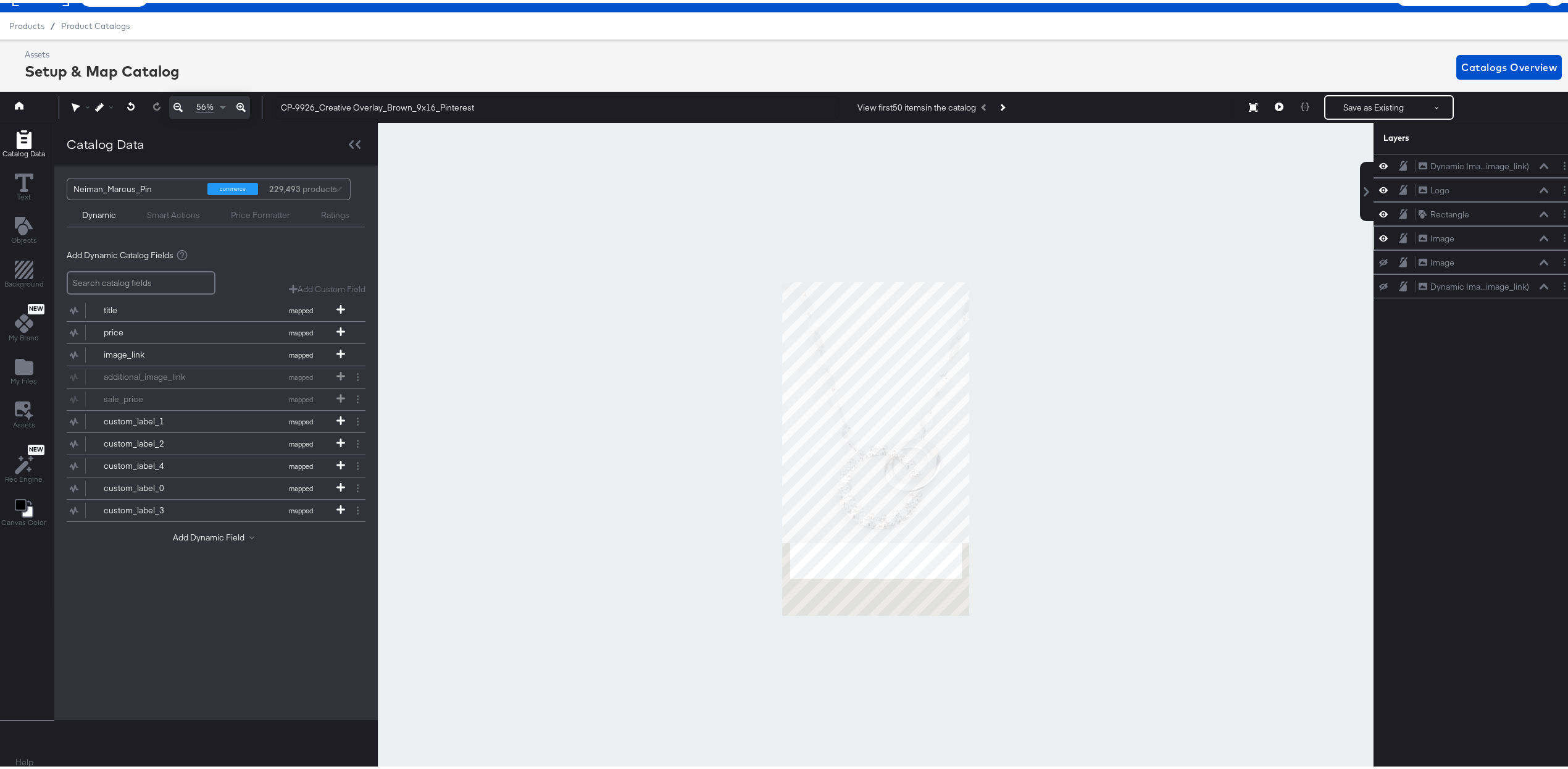
drag, startPoint x: 1499, startPoint y: 167, endPoint x: 1482, endPoint y: 242, distance: 76.9
click at [773, 242] on div "Dynamic Ima...image_link) Dynamic Image (image_link) Logo Logo Rectangle Rectan…" at bounding box center [1476, 223] width 206 height 145
drag, startPoint x: 1469, startPoint y: 160, endPoint x: 1449, endPoint y: 203, distance: 47.4
click at [773, 219] on div "Dynamic Ima...image_link) Dynamic Image (image_link) Logo Logo Rectangle Rectan…" at bounding box center [1476, 223] width 206 height 145
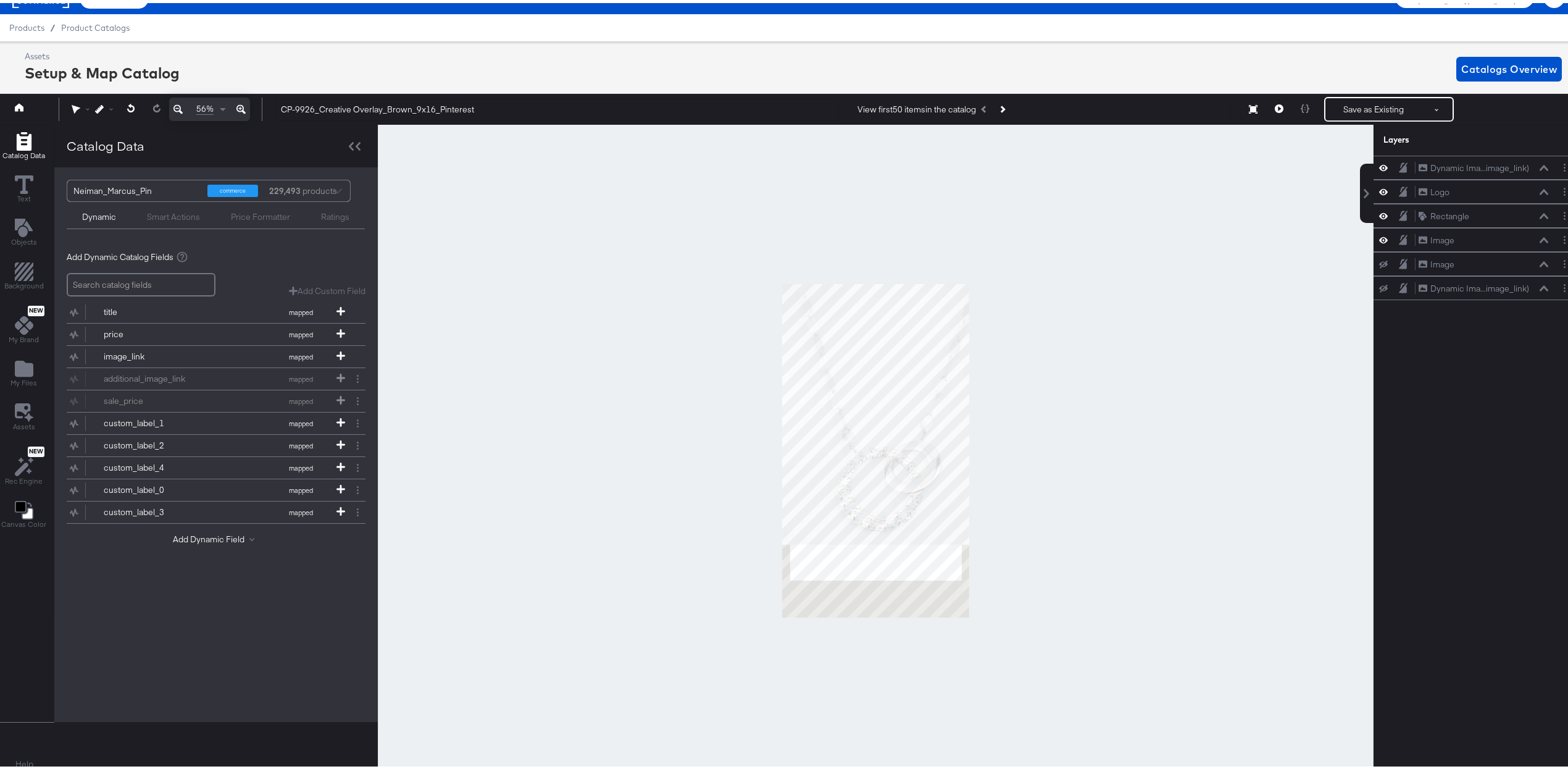
scroll to position [20, 3]
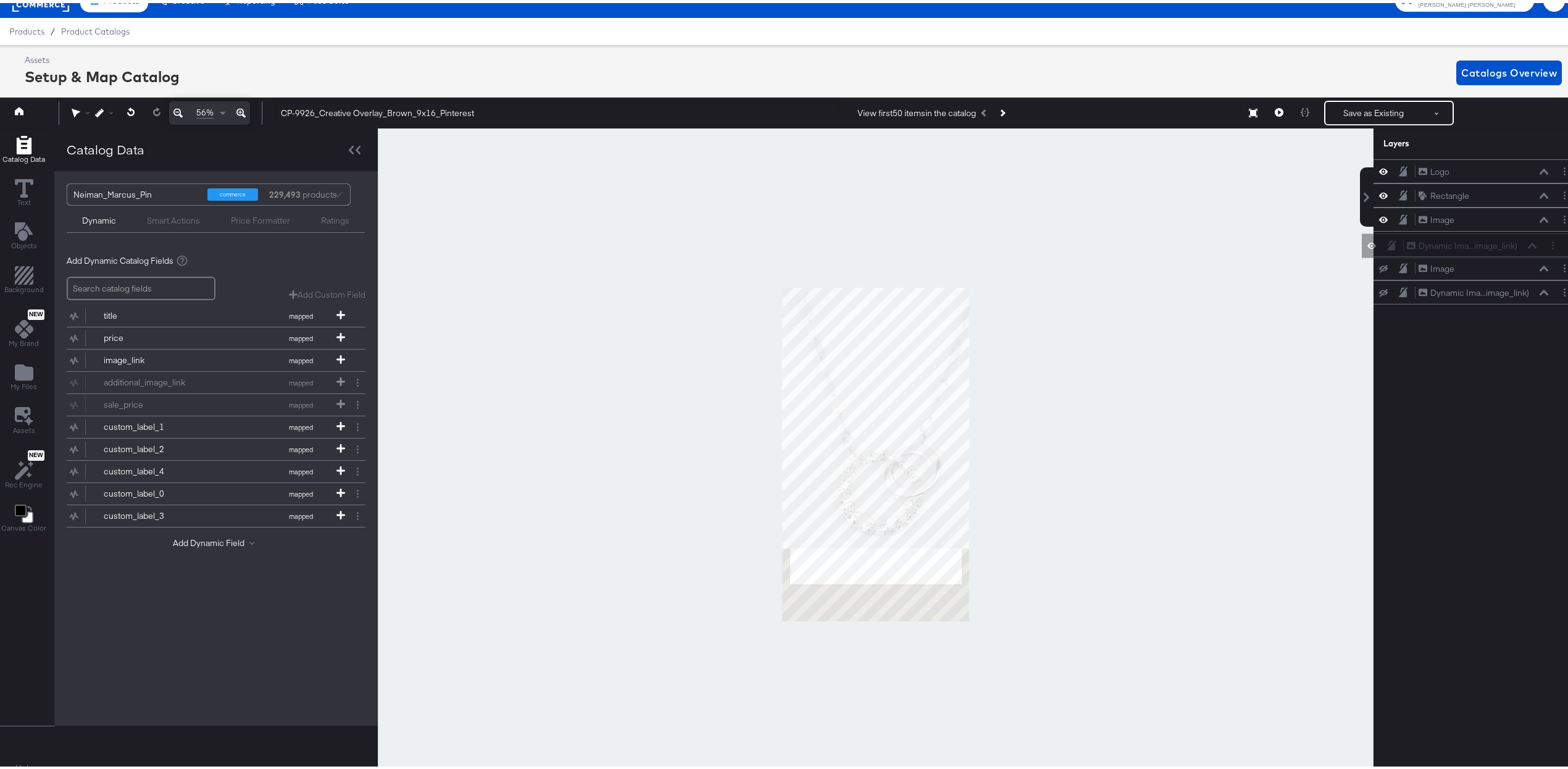
drag, startPoint x: 1386, startPoint y: 166, endPoint x: 1388, endPoint y: 249, distance: 83.0
click at [773, 249] on div "Dynamic Ima...image_link) Dynamic Image (image_link) Logo Logo Rectangle Rectan…" at bounding box center [1476, 228] width 206 height 145
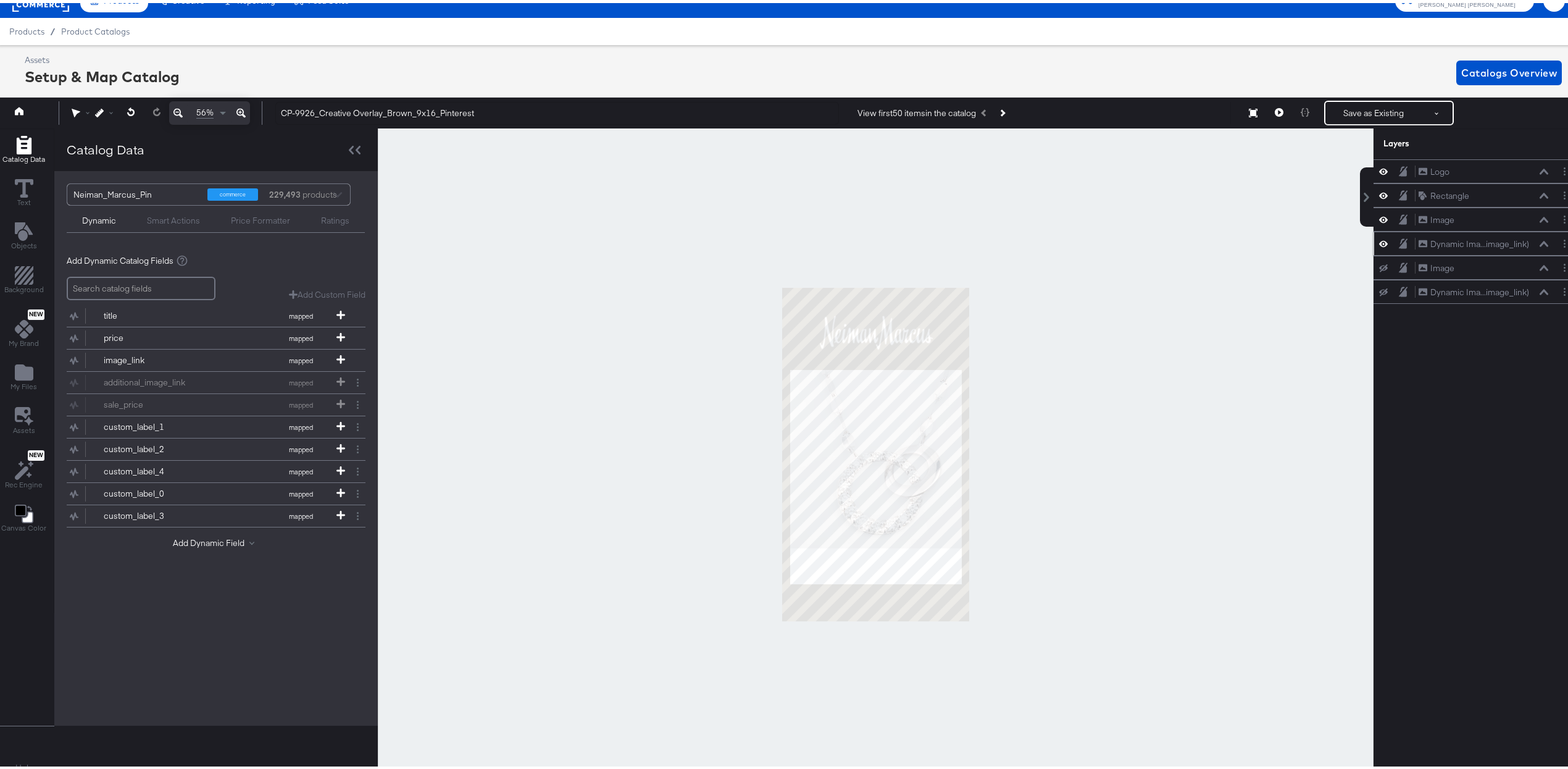
click at [773, 244] on div "Dynamic Ima...image_link) Dynamic Image (image_link)" at bounding box center [1487, 241] width 138 height 13
click at [773, 243] on icon at bounding box center [1544, 240] width 9 height 5
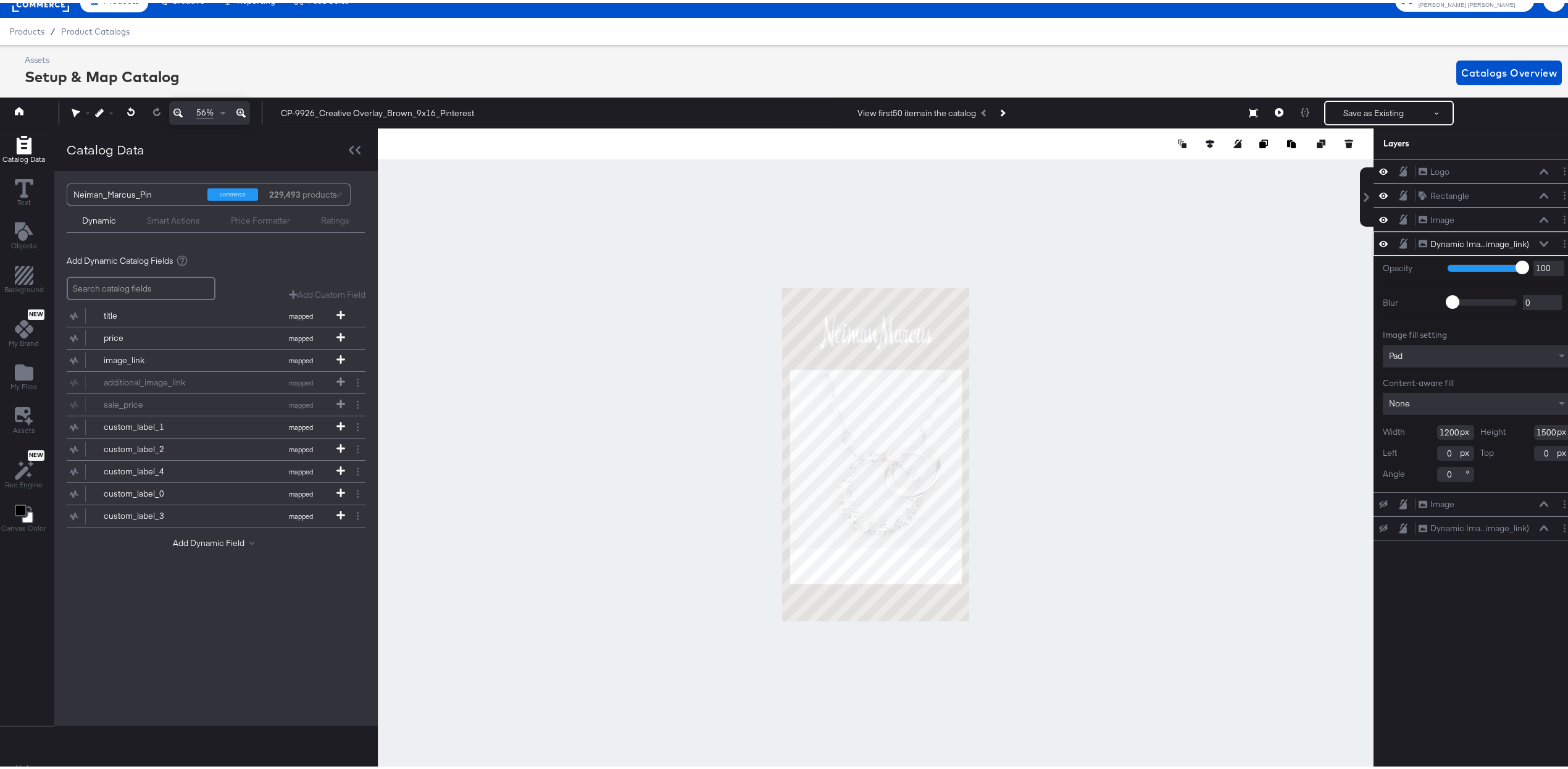
click at [773, 357] on div "Pad" at bounding box center [1477, 353] width 189 height 22
click at [773, 388] on div "Width 1200" at bounding box center [1428, 381] width 92 height 15
click at [773, 385] on input "1200" at bounding box center [1456, 381] width 37 height 15
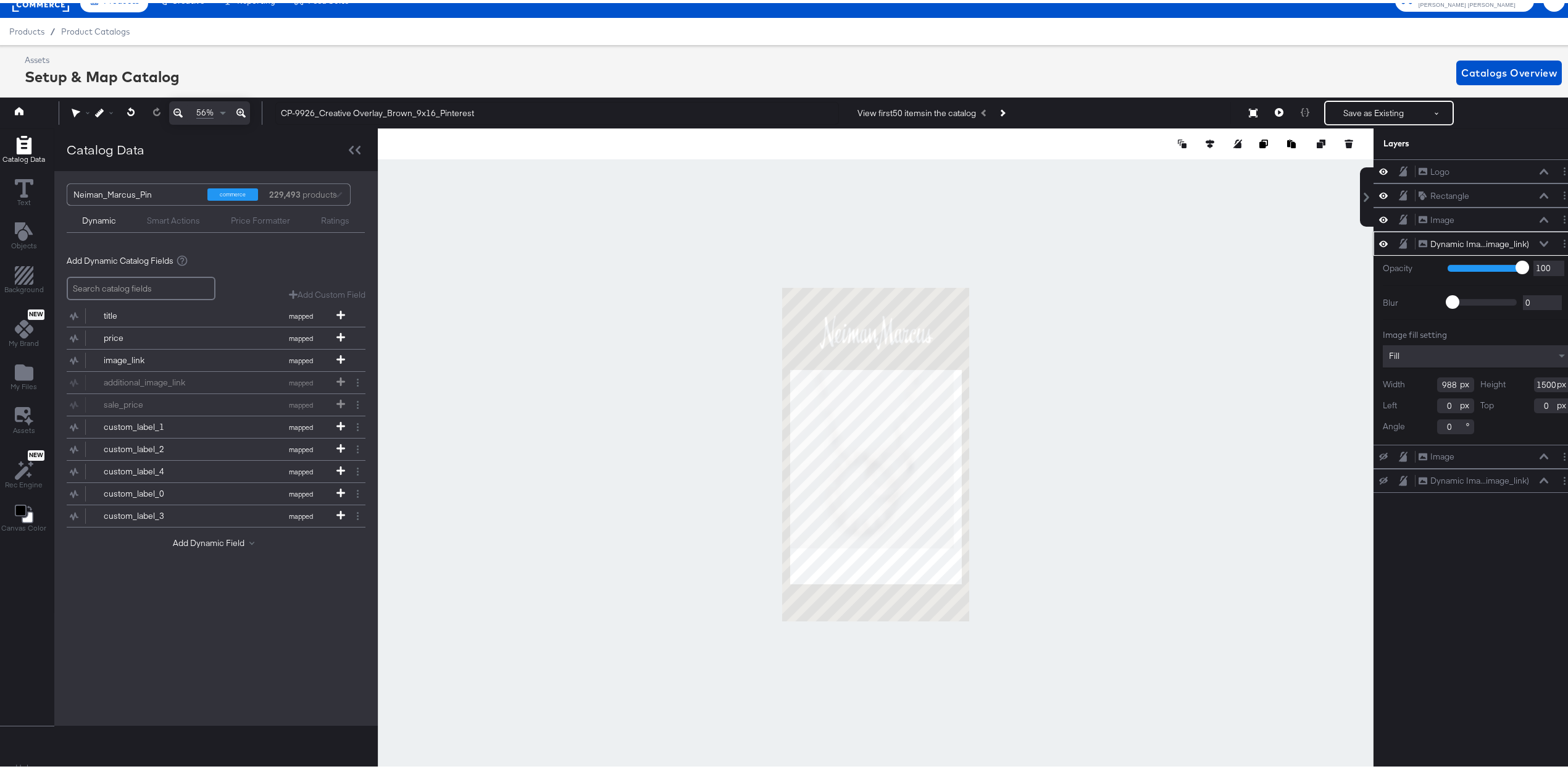
type input "988"
type input "1228"
type input "47"
type input "468"
click at [773, 382] on input "1228" at bounding box center [1553, 381] width 37 height 15
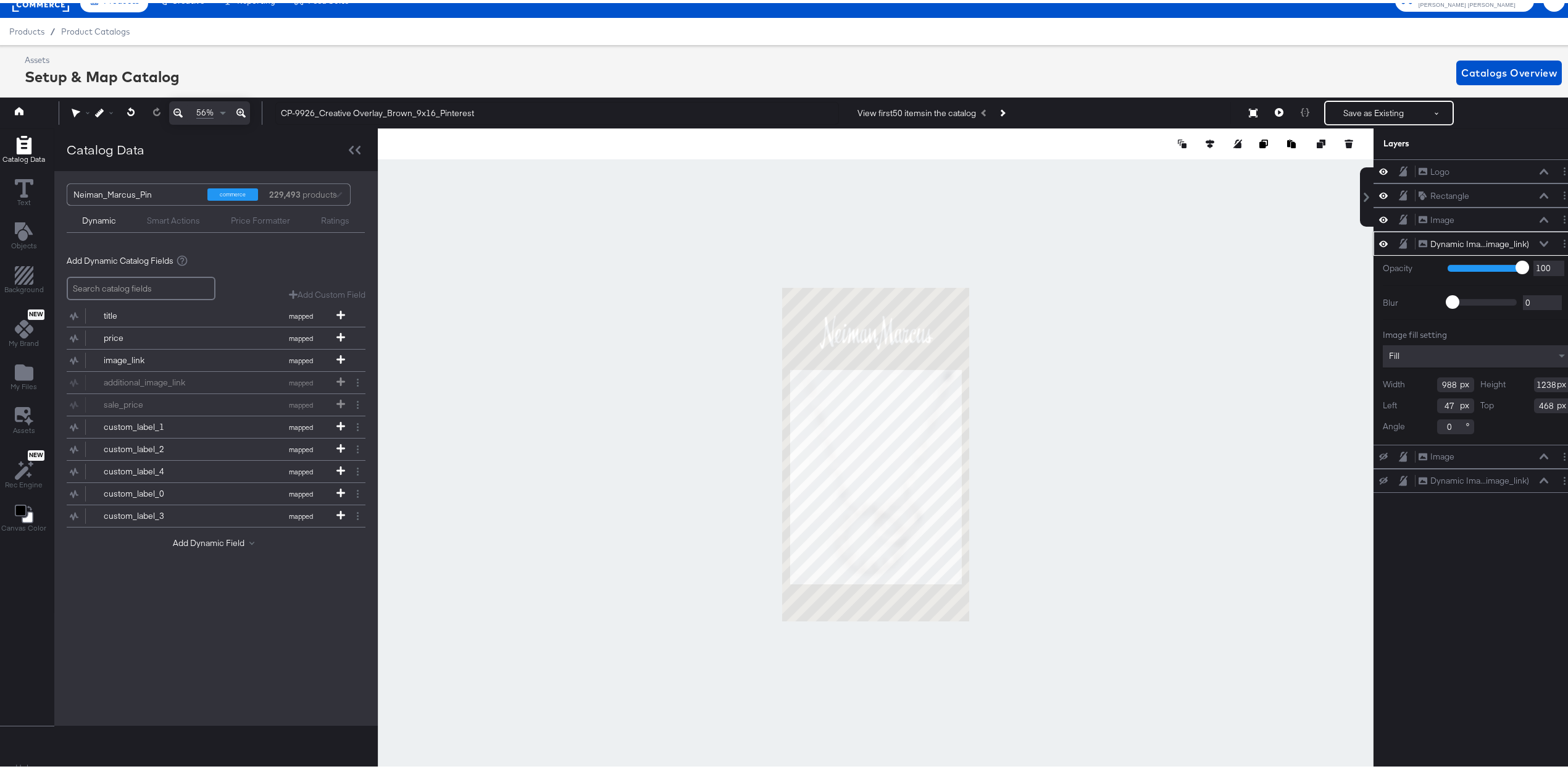
type input "1238"
click at [773, 527] on div "Logo Logo Rectangle Rectangle Image Image Dynamic Ima...image_link) Dynamic Ima…" at bounding box center [1476, 459] width 206 height 605
click at [773, 492] on div at bounding box center [876, 451] width 996 height 652
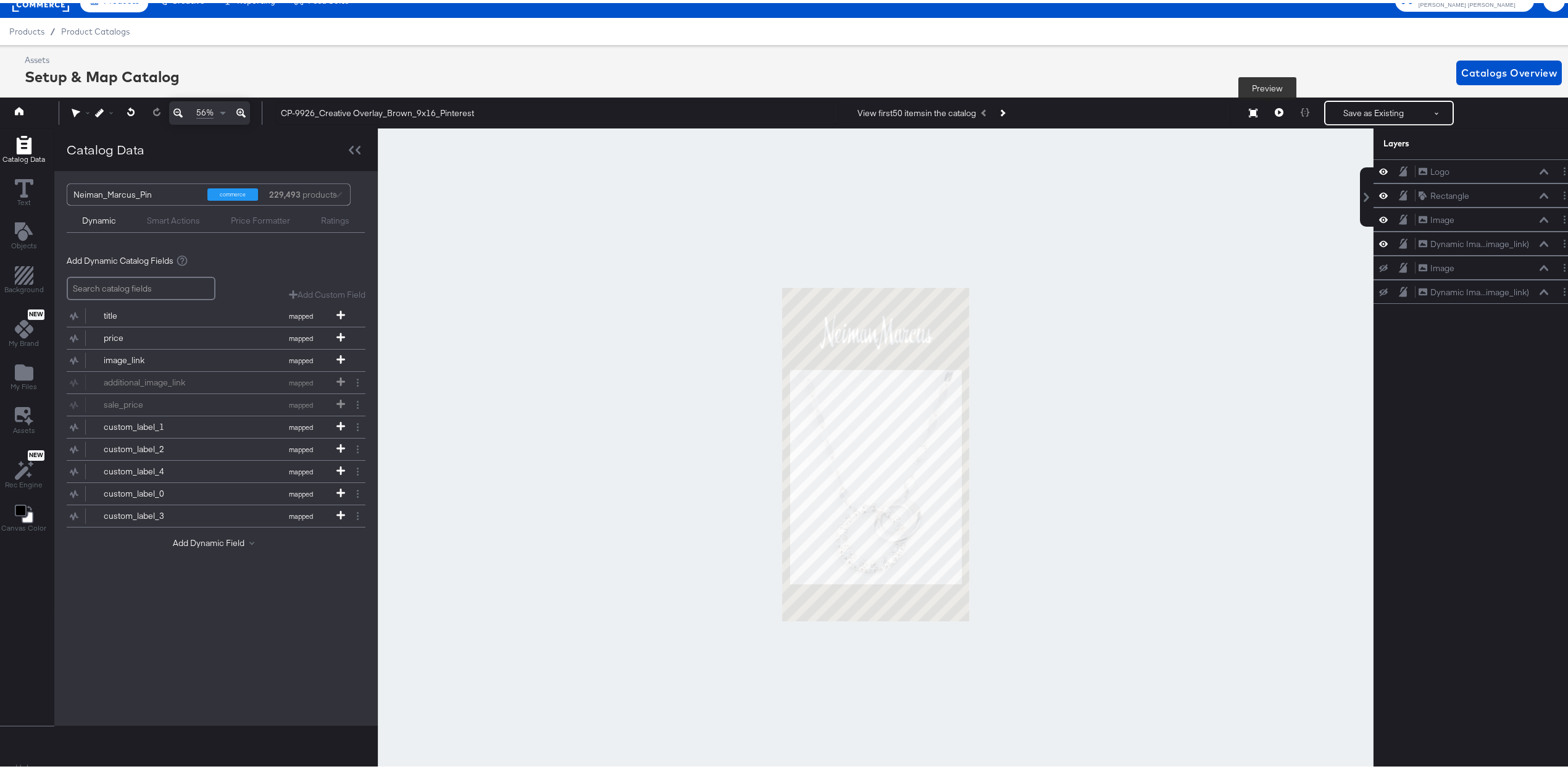
click at [773, 107] on icon at bounding box center [1279, 110] width 9 height 9
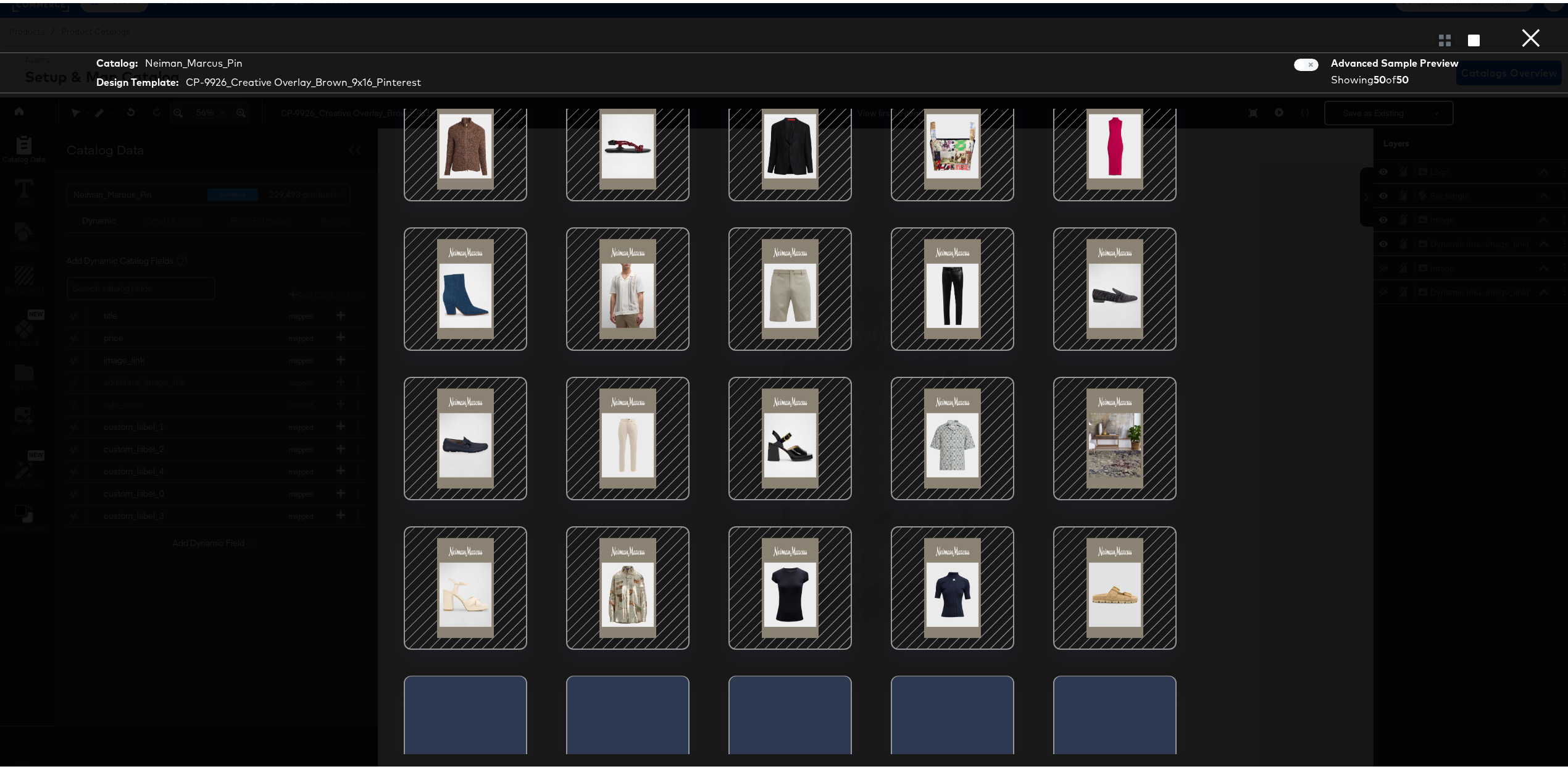
scroll to position [207, 0]
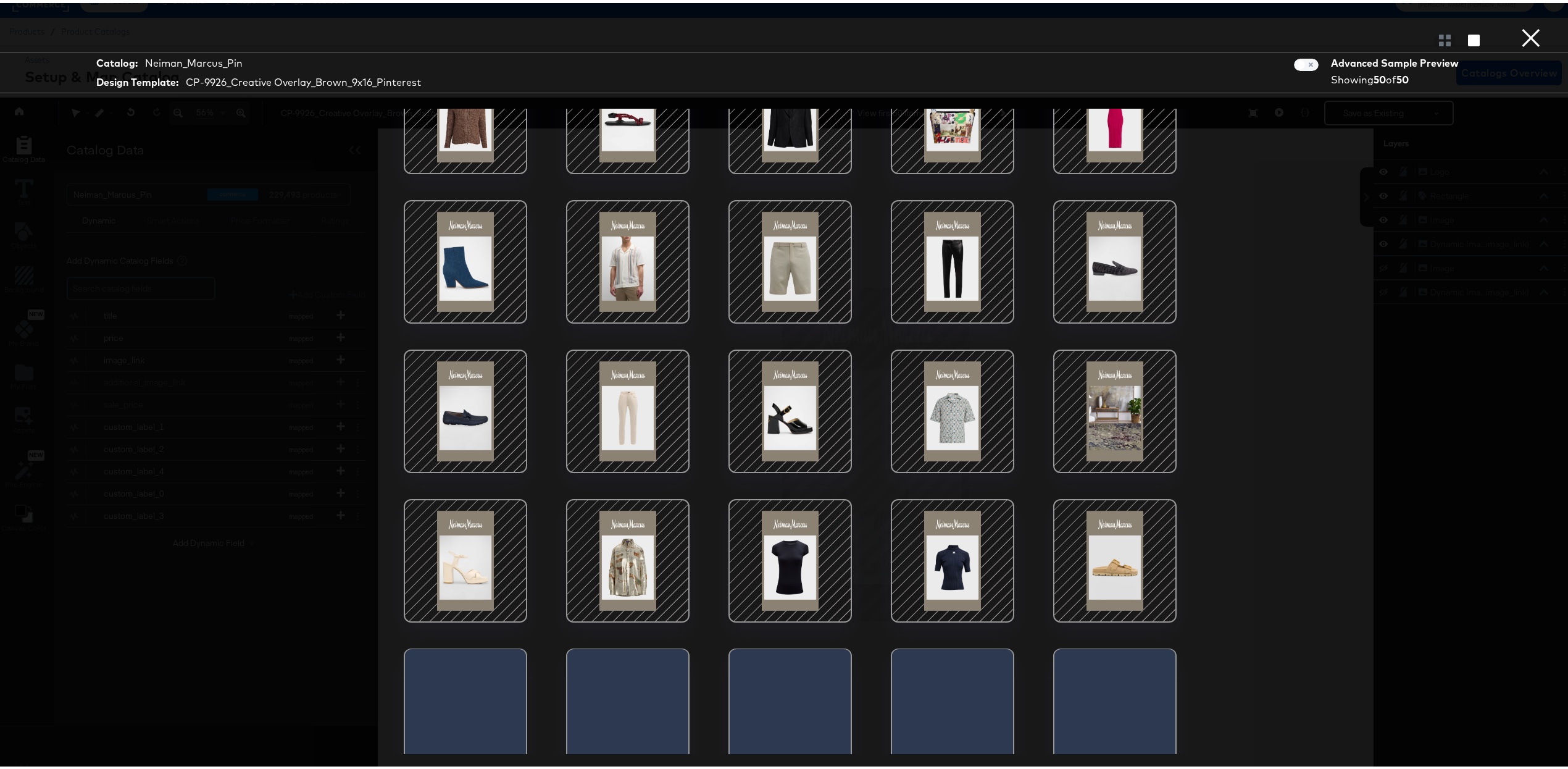
click at [773, 410] on div at bounding box center [1115, 408] width 105 height 105
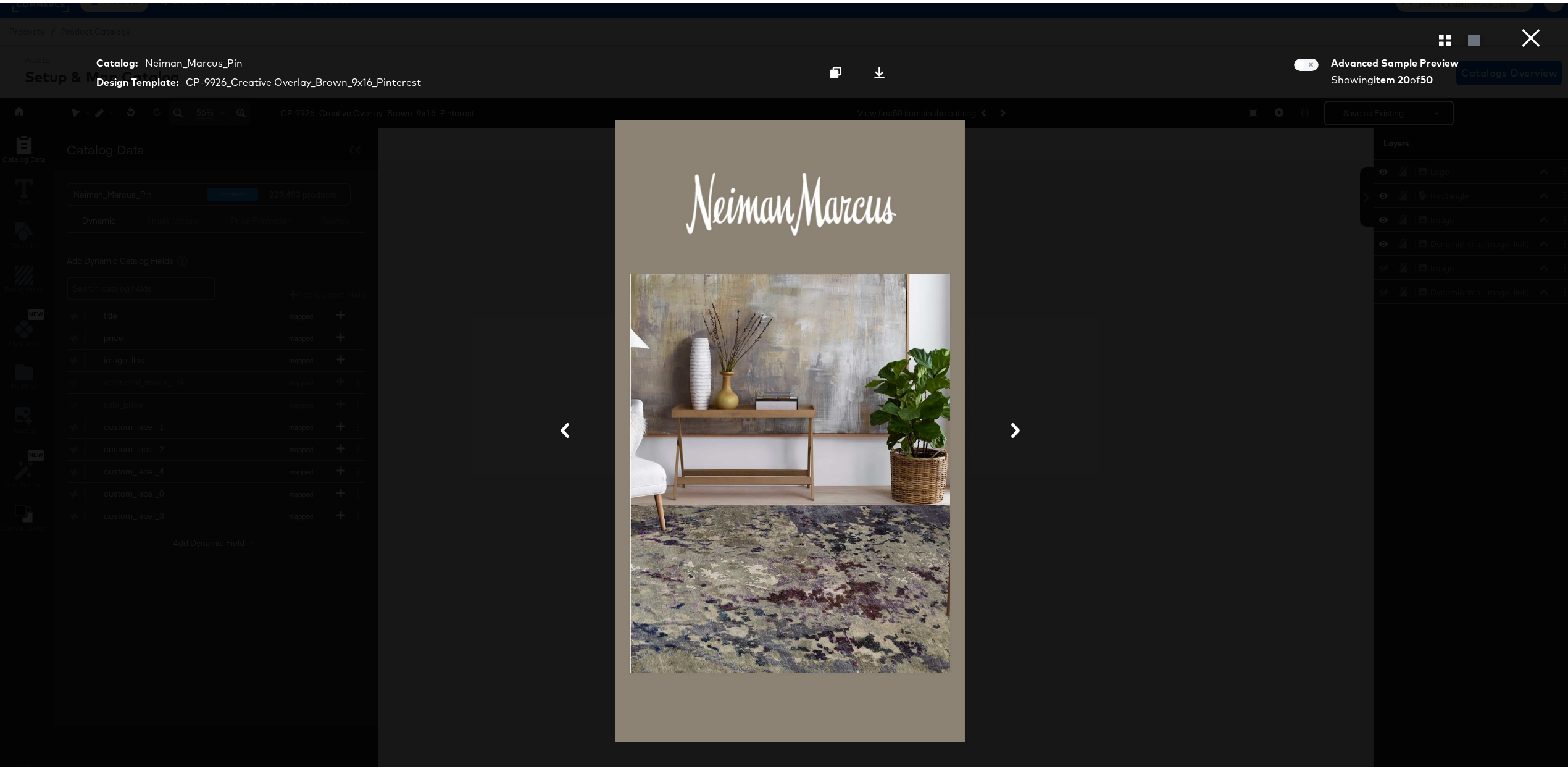
click at [773, 321] on div at bounding box center [790, 428] width 926 height 646
click at [773, 25] on button "×" at bounding box center [1531, 12] width 25 height 25
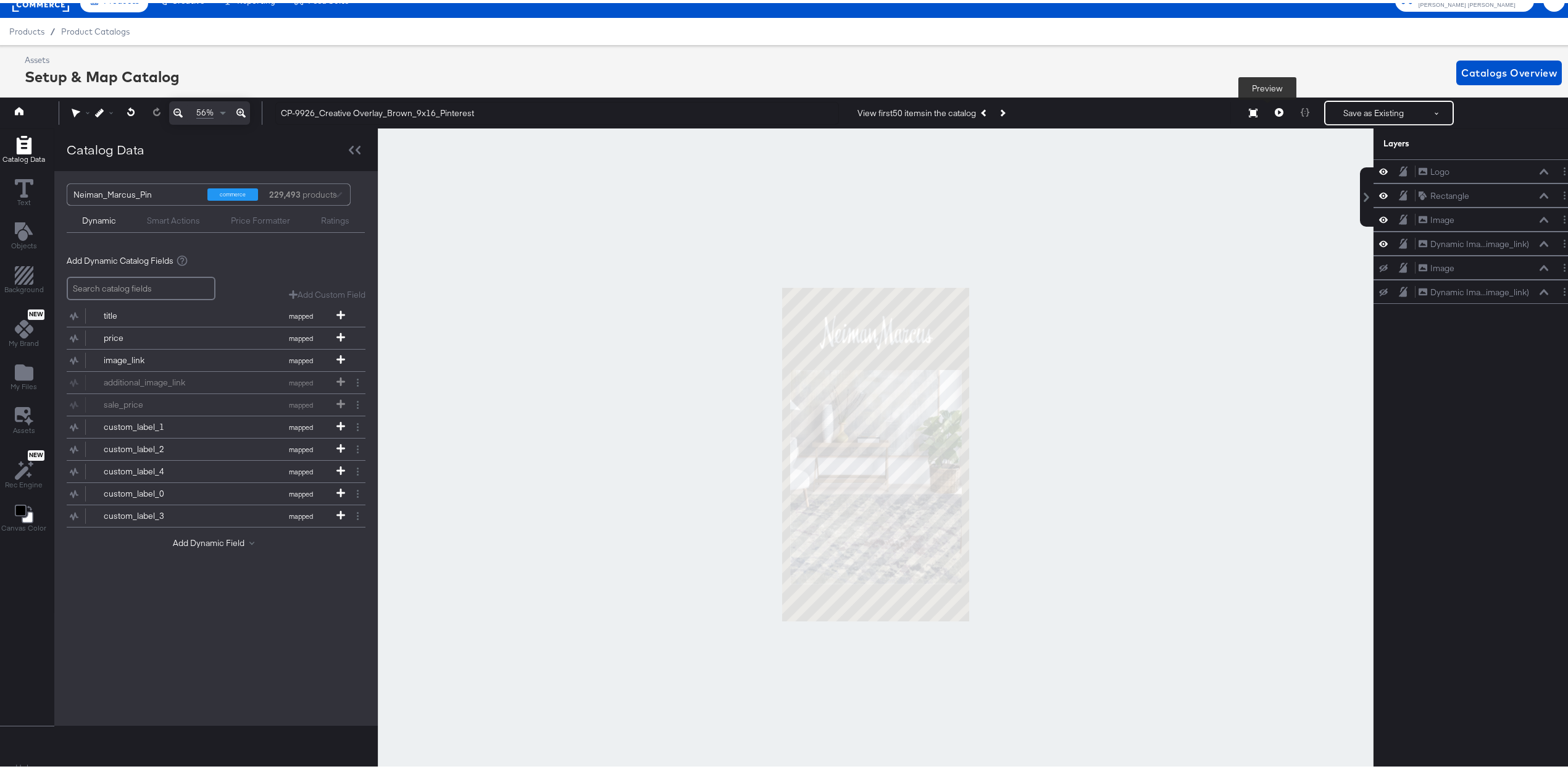
click at [773, 110] on icon at bounding box center [1279, 110] width 9 height 9
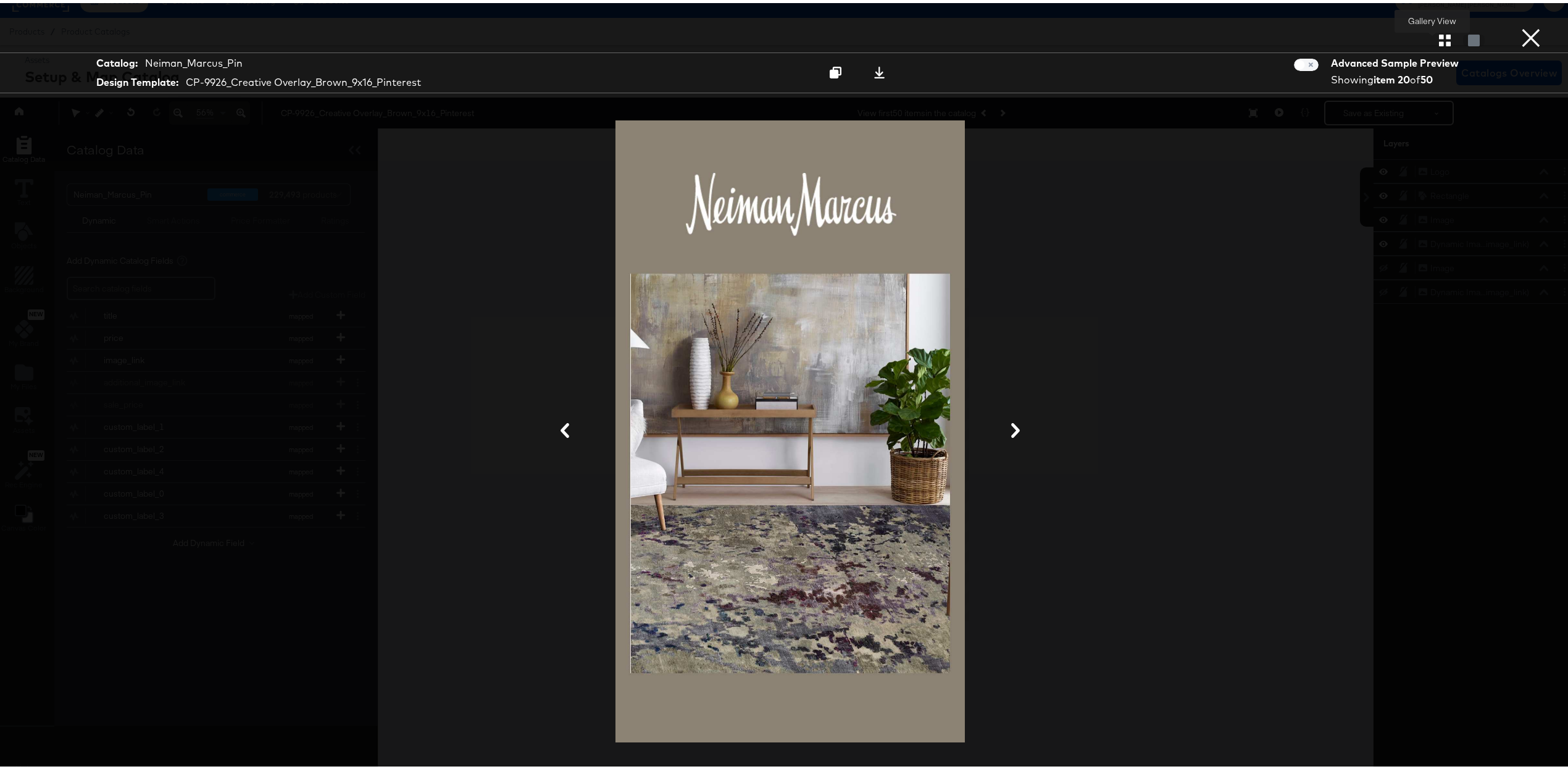
click at [773, 33] on icon "button" at bounding box center [1445, 38] width 12 height 12
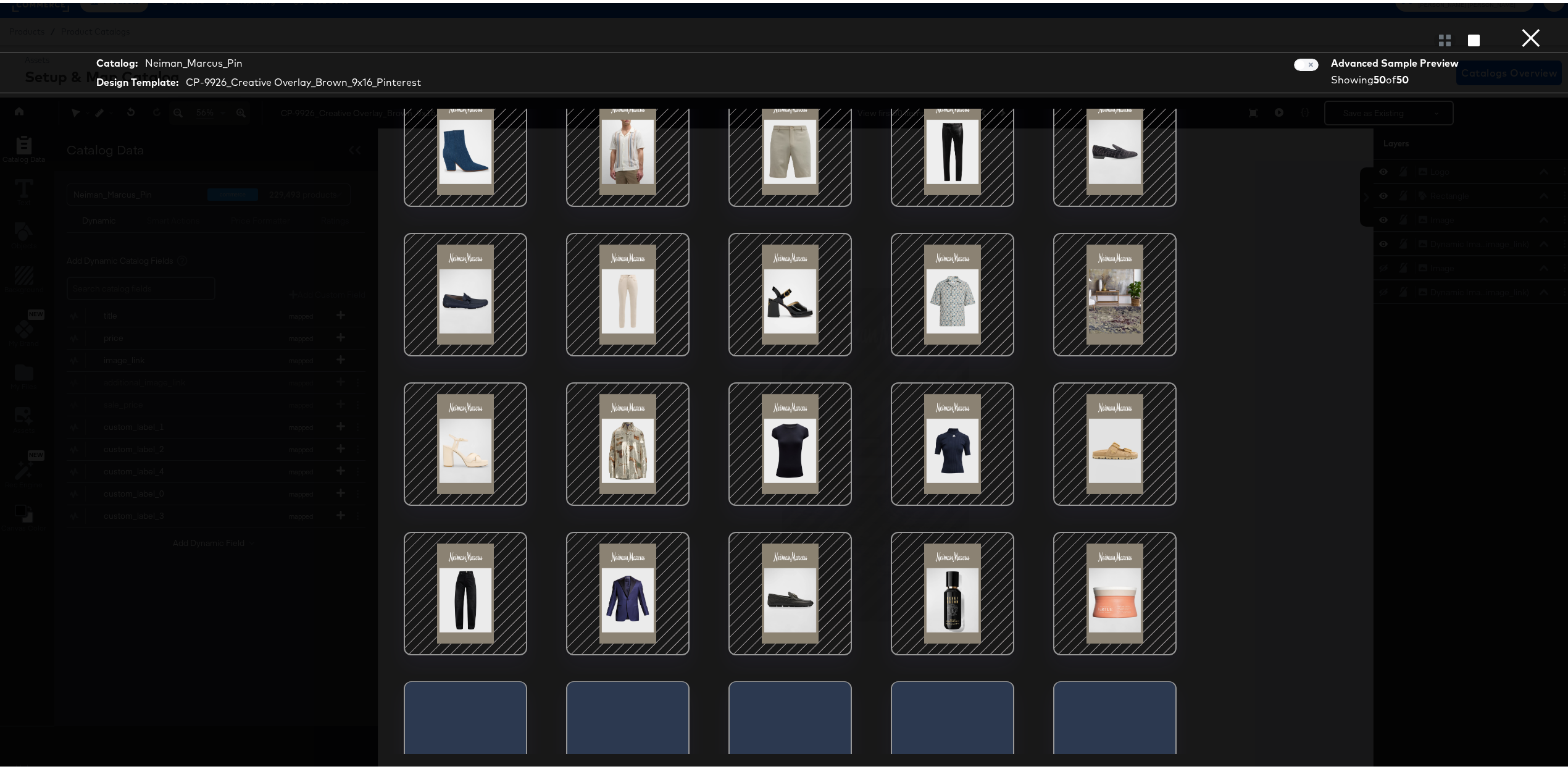
scroll to position [328, 0]
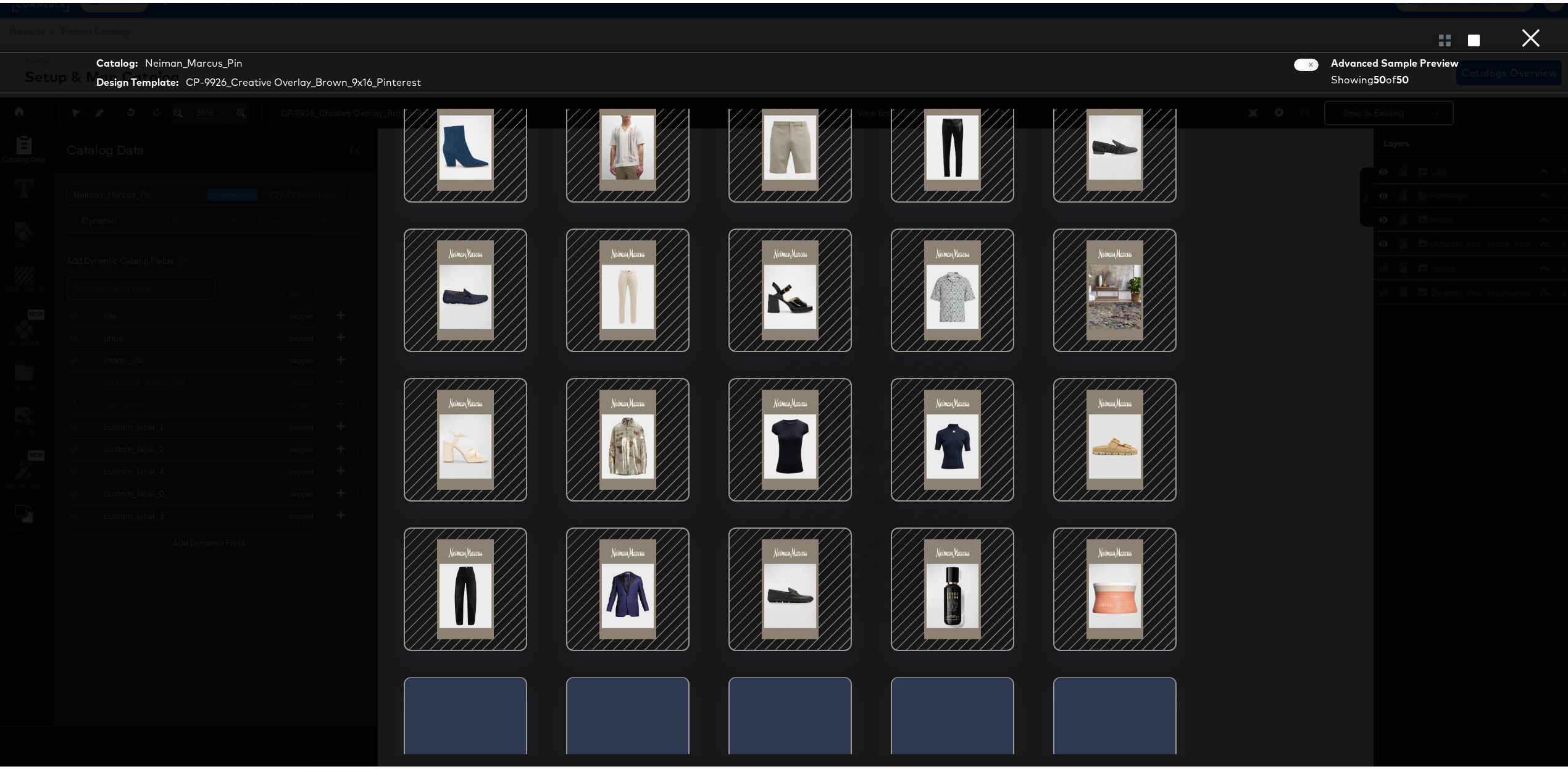
click at [636, 437] on div at bounding box center [628, 436] width 105 height 105
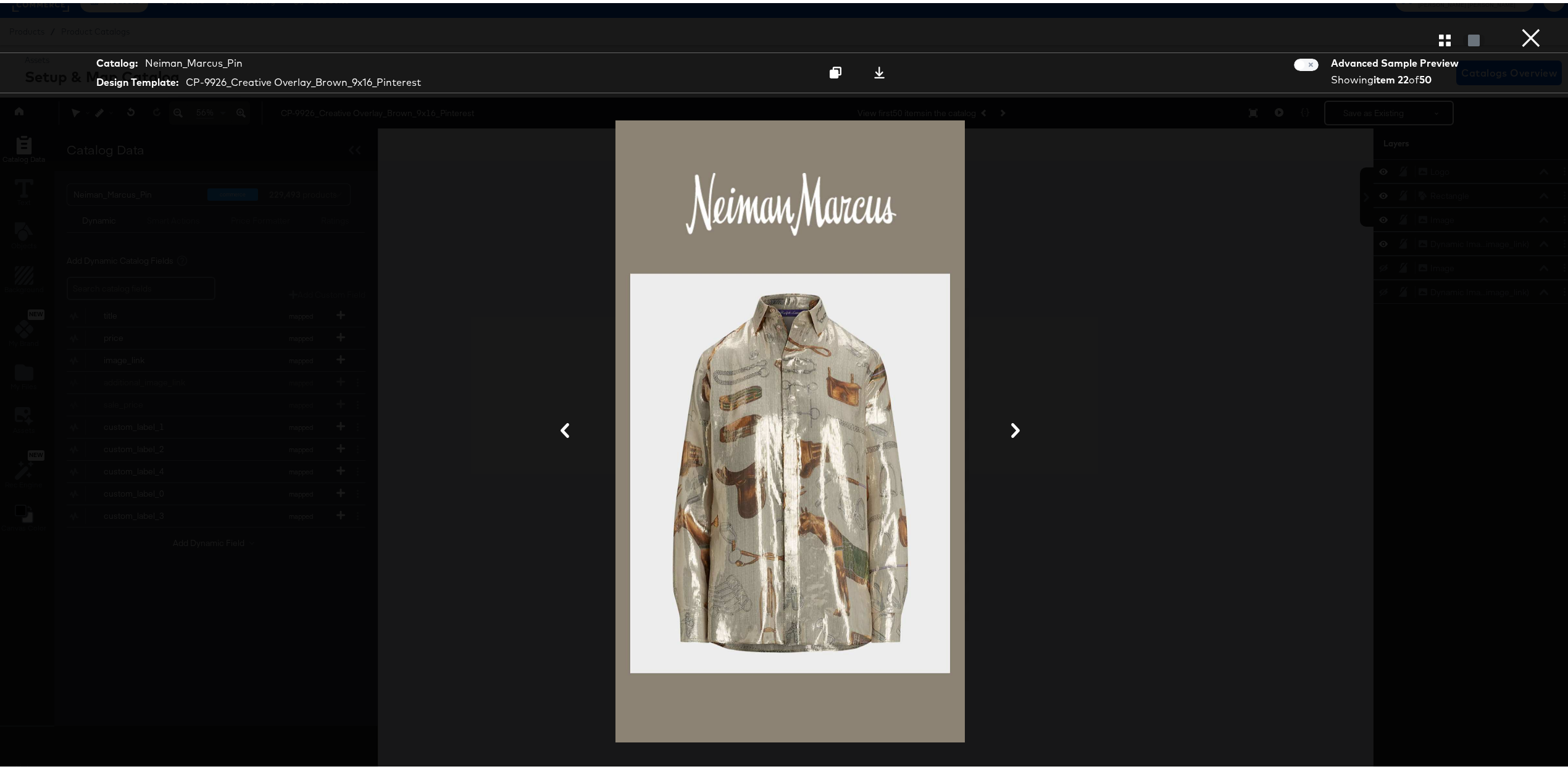
drag, startPoint x: 1493, startPoint y: 122, endPoint x: 1469, endPoint y: 45, distance: 80.7
click at [773, 118] on div "Gallery View Catalog: Neiman_Marcus_Pin Design Template: CP-9926_Creative Overl…" at bounding box center [790, 385] width 1581 height 720
click at [773, 37] on div at bounding box center [1474, 37] width 21 height 12
click at [773, 37] on icon "button" at bounding box center [1445, 38] width 12 height 12
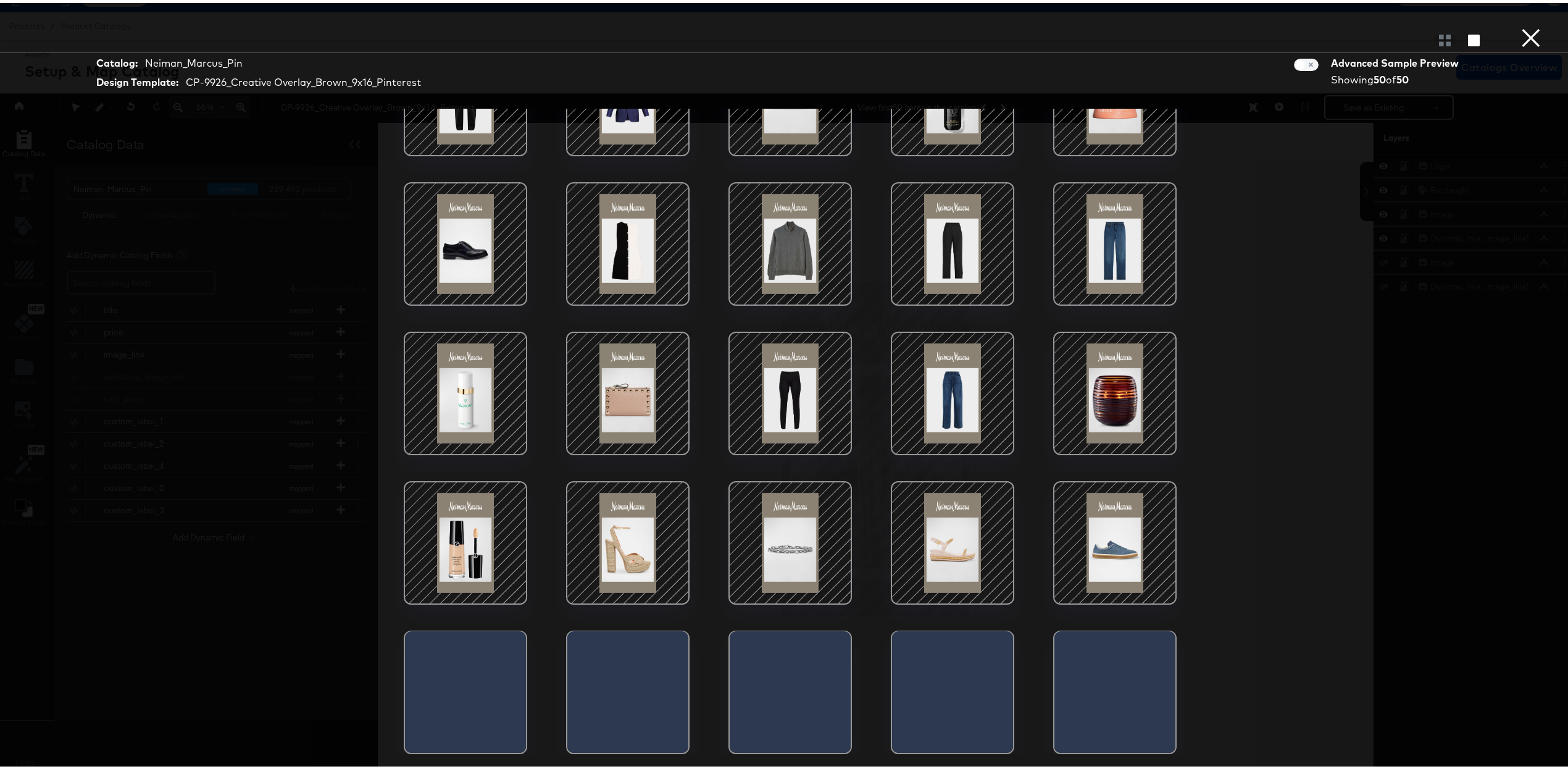
scroll to position [28, 3]
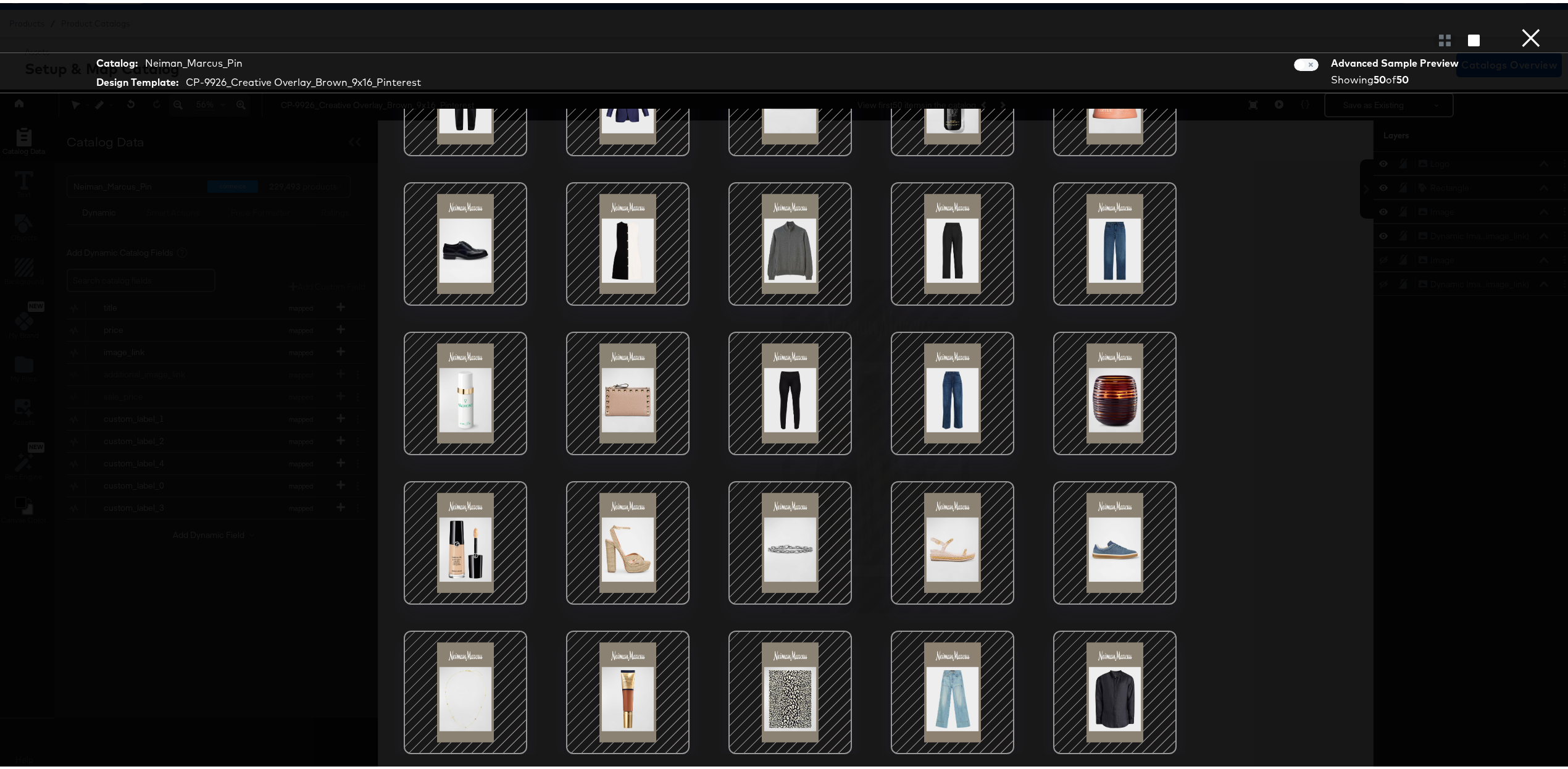
click at [756, 679] on div at bounding box center [790, 689] width 105 height 105
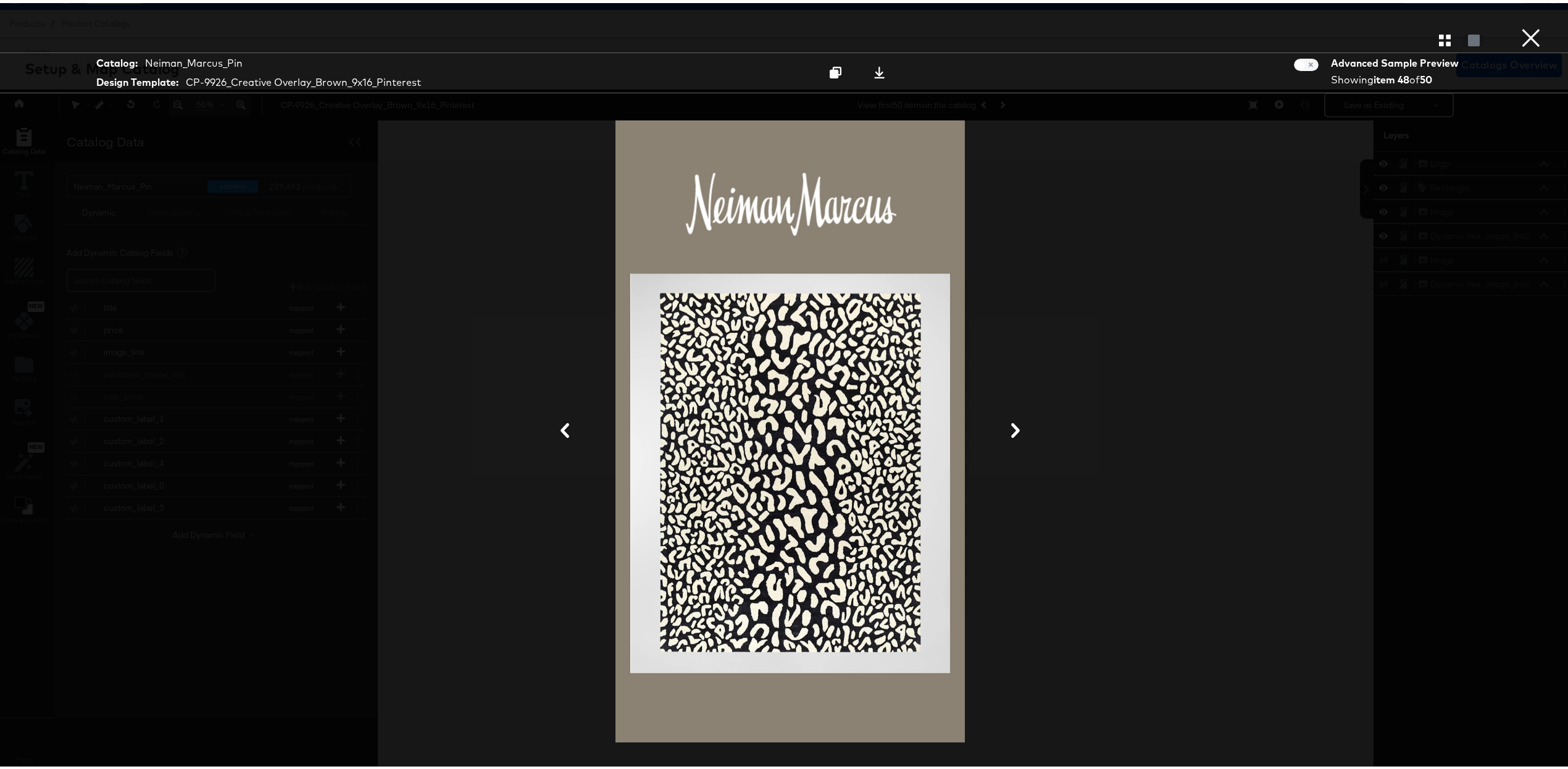
click at [773, 25] on button "×" at bounding box center [1531, 12] width 25 height 25
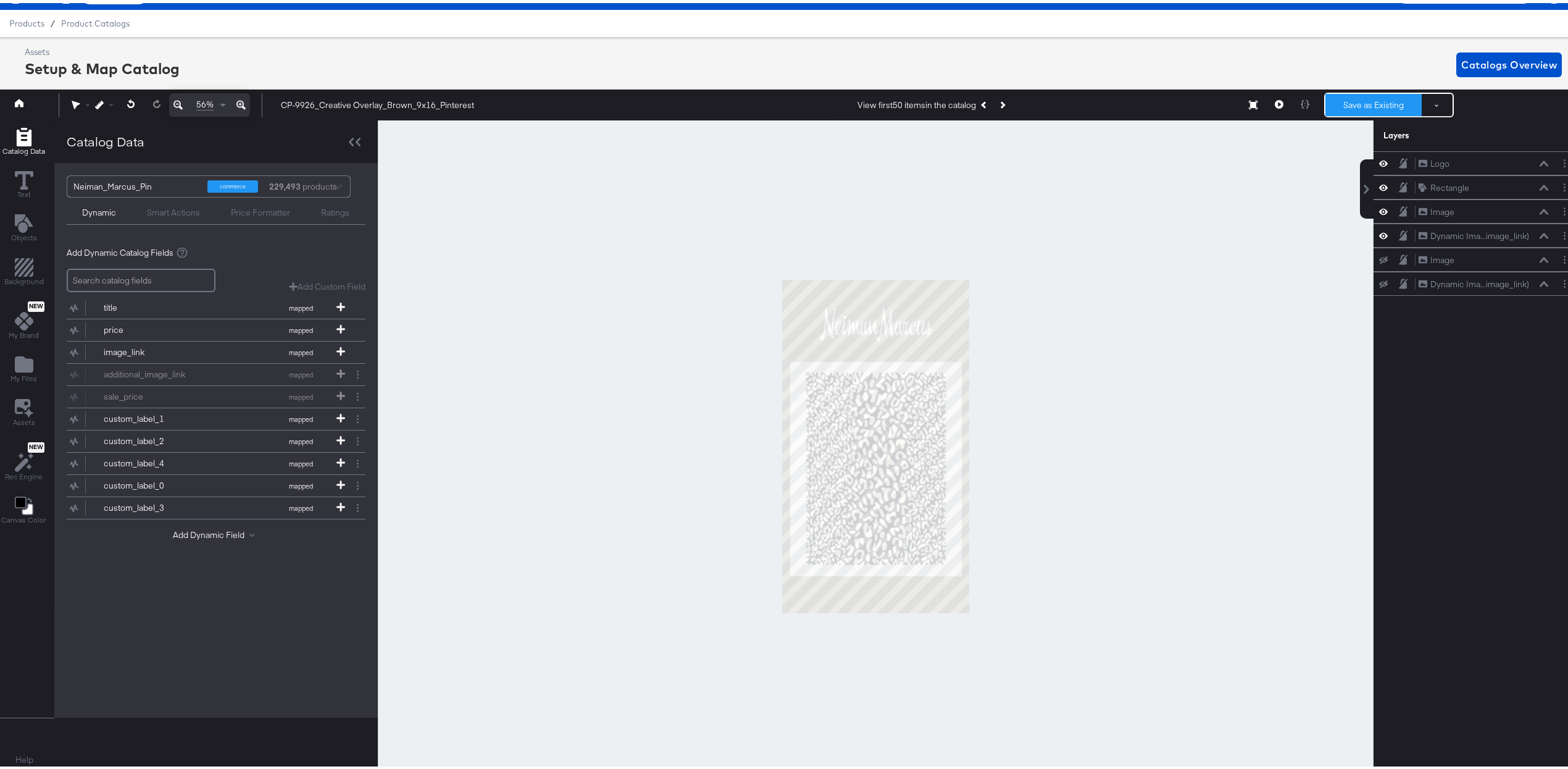
click at [773, 99] on button "Save as Existing" at bounding box center [1373, 102] width 96 height 22
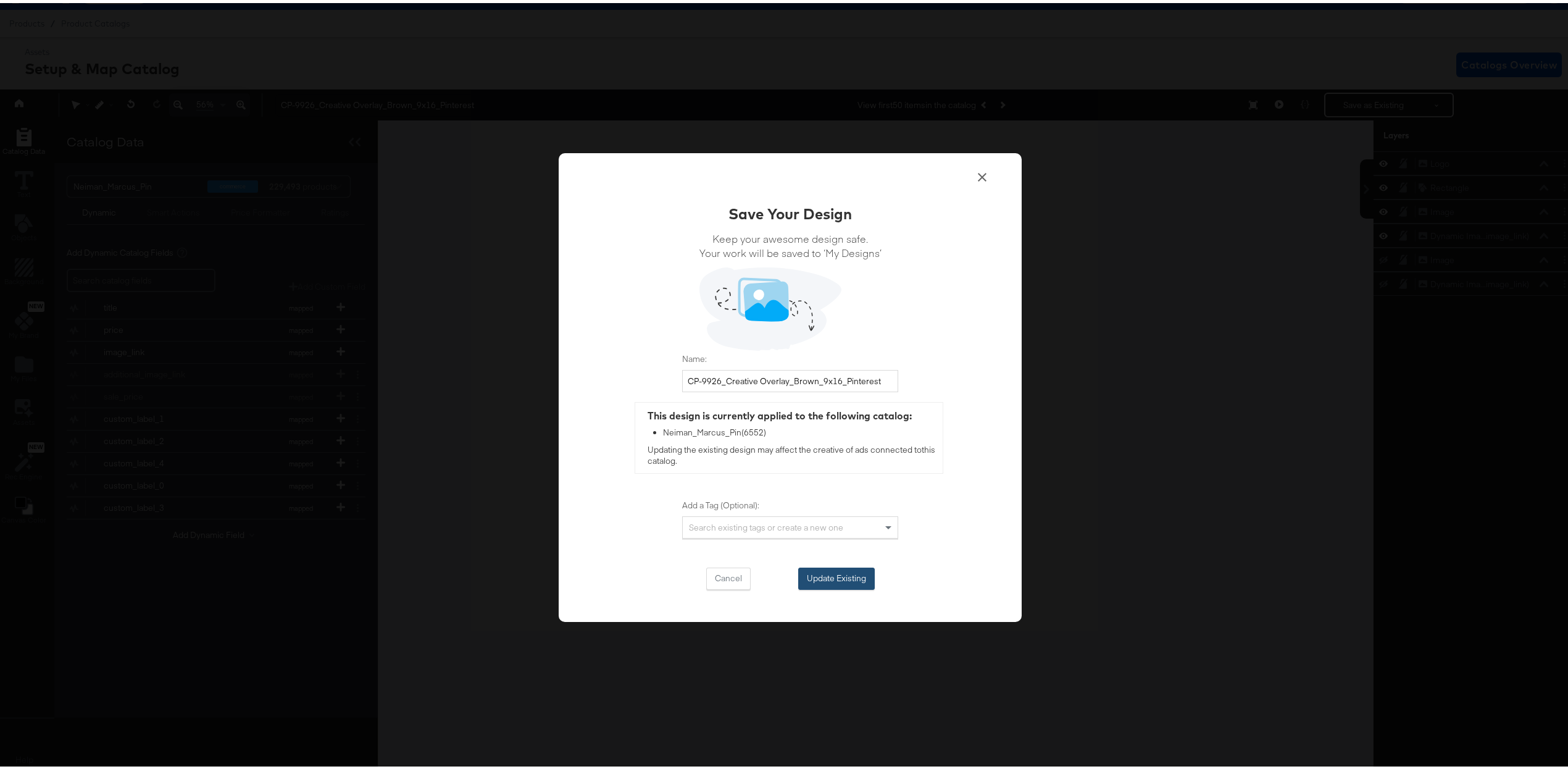
click at [773, 577] on button "Update Existing" at bounding box center [836, 576] width 76 height 22
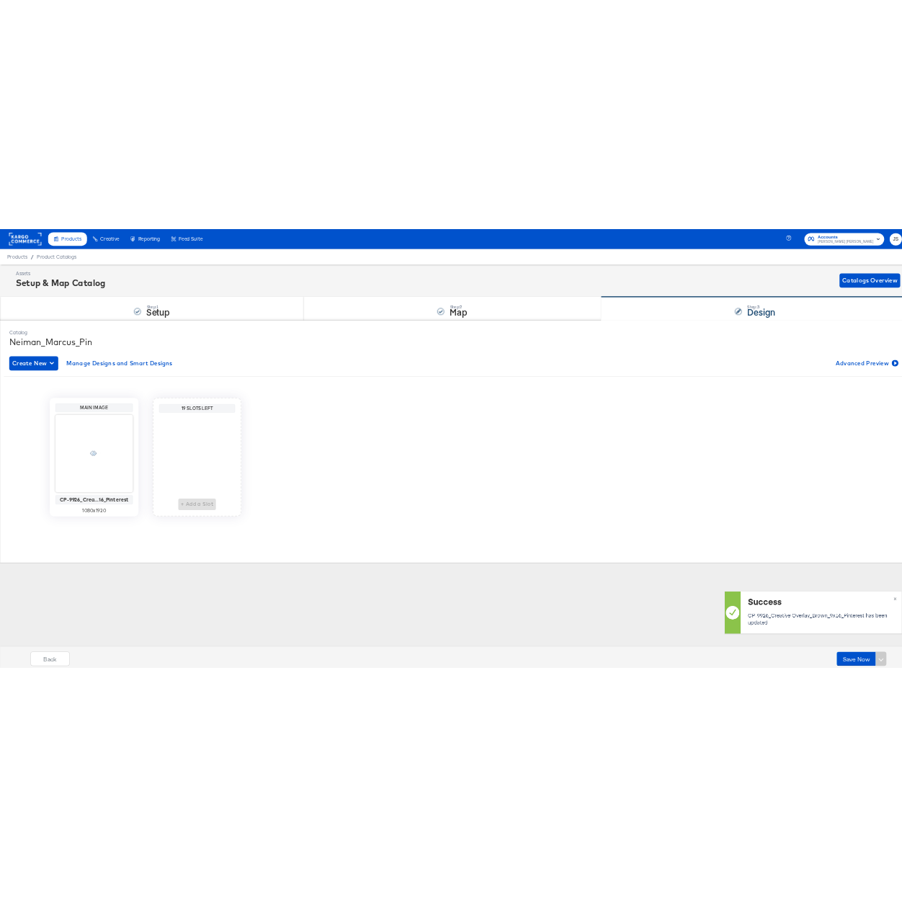
scroll to position [0, 0]
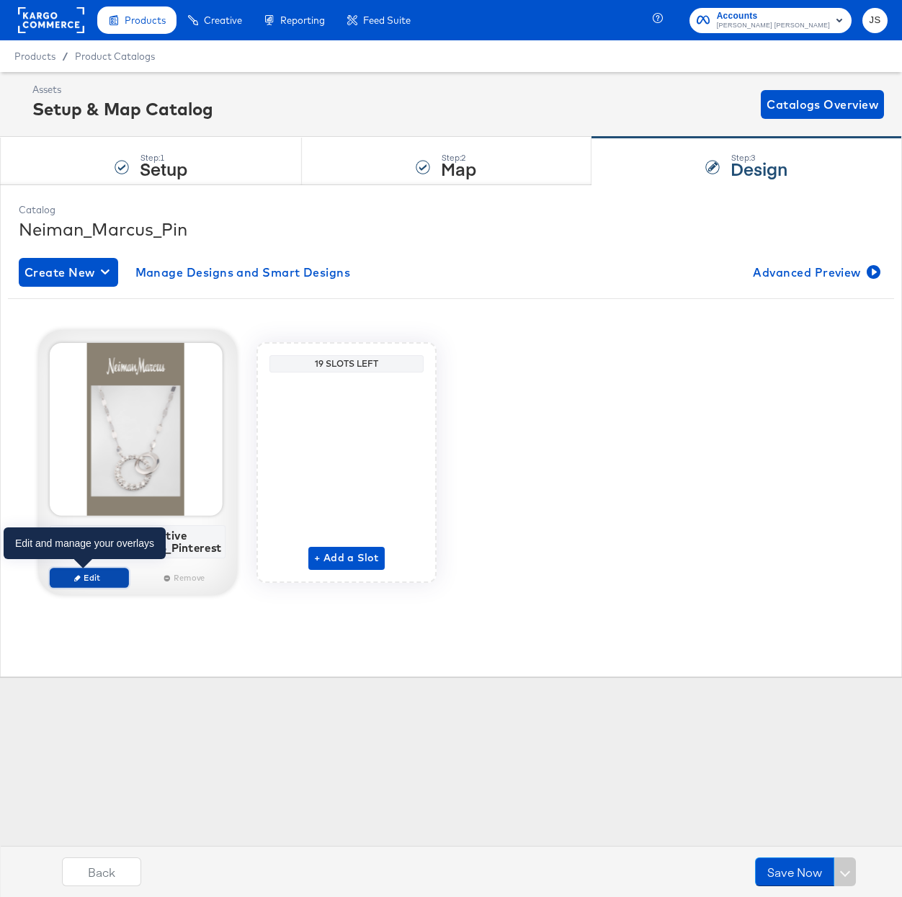
click at [120, 579] on span "Edit" at bounding box center [88, 577] width 66 height 11
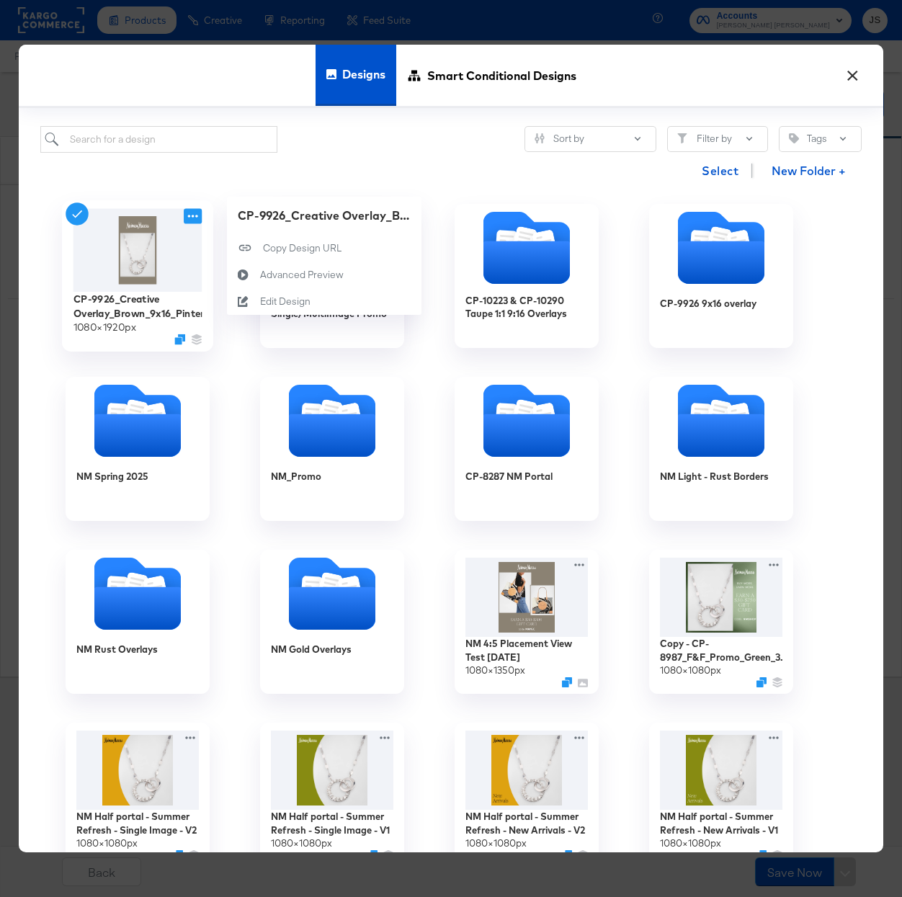
click at [192, 217] on icon at bounding box center [193, 215] width 18 height 15
click at [260, 275] on div "Advanced Preview Advanced Preview" at bounding box center [260, 275] width 0 height 0
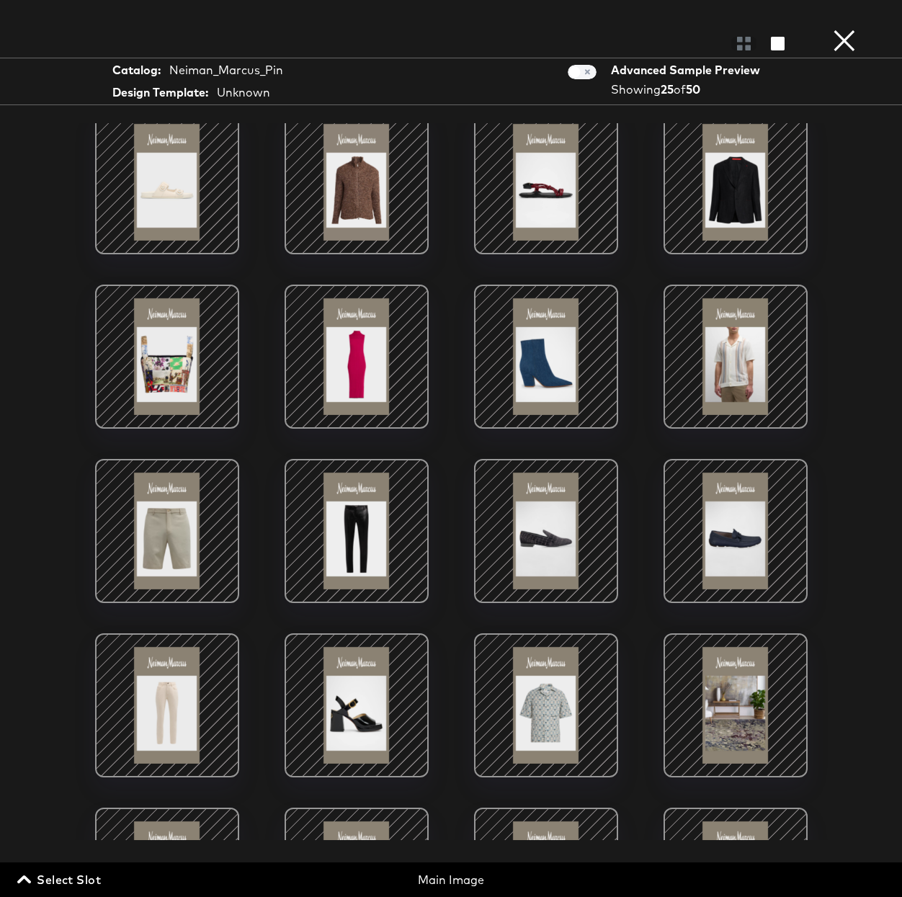
scroll to position [546, 0]
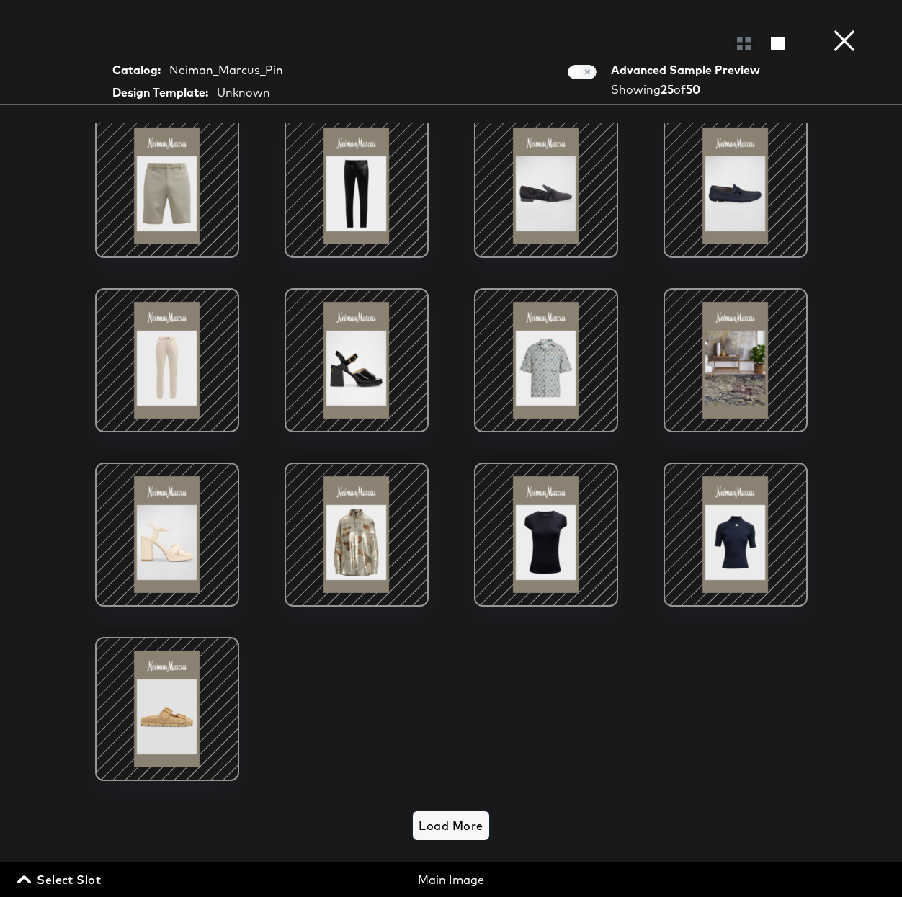
drag, startPoint x: 458, startPoint y: 805, endPoint x: 460, endPoint y: 794, distance: 11.0
click at [459, 816] on span "Load More" at bounding box center [451, 826] width 64 height 20
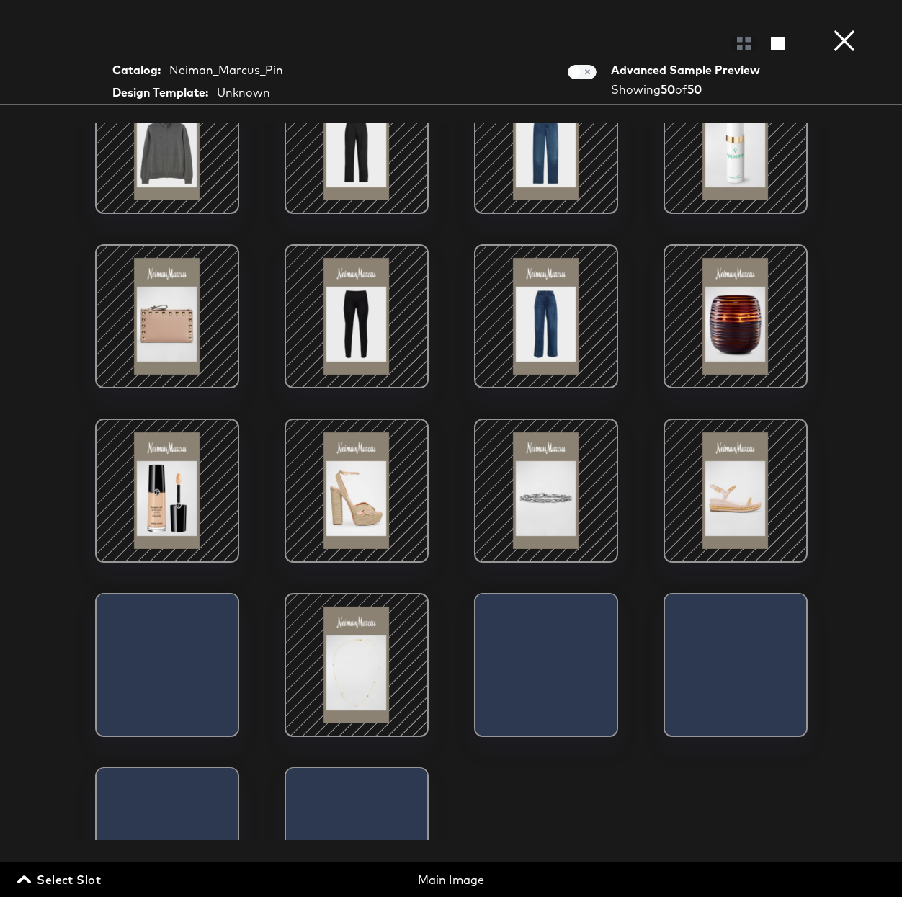
scroll to position [1460, 0]
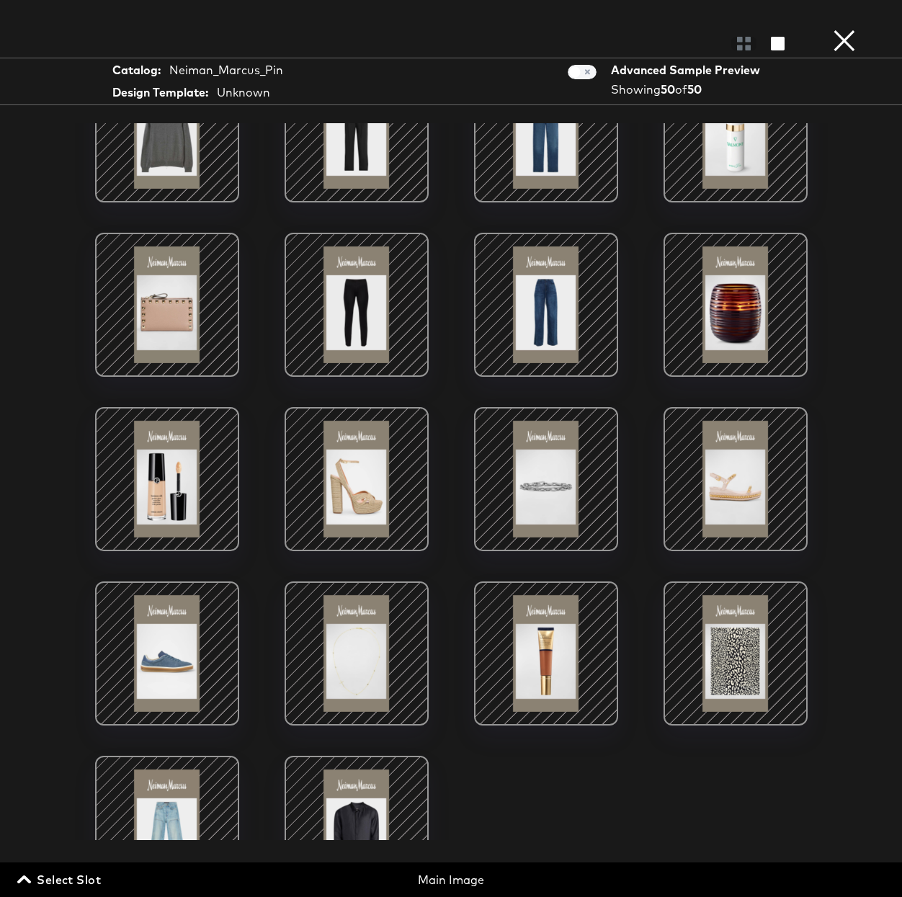
click at [744, 654] on div at bounding box center [736, 653] width 123 height 123
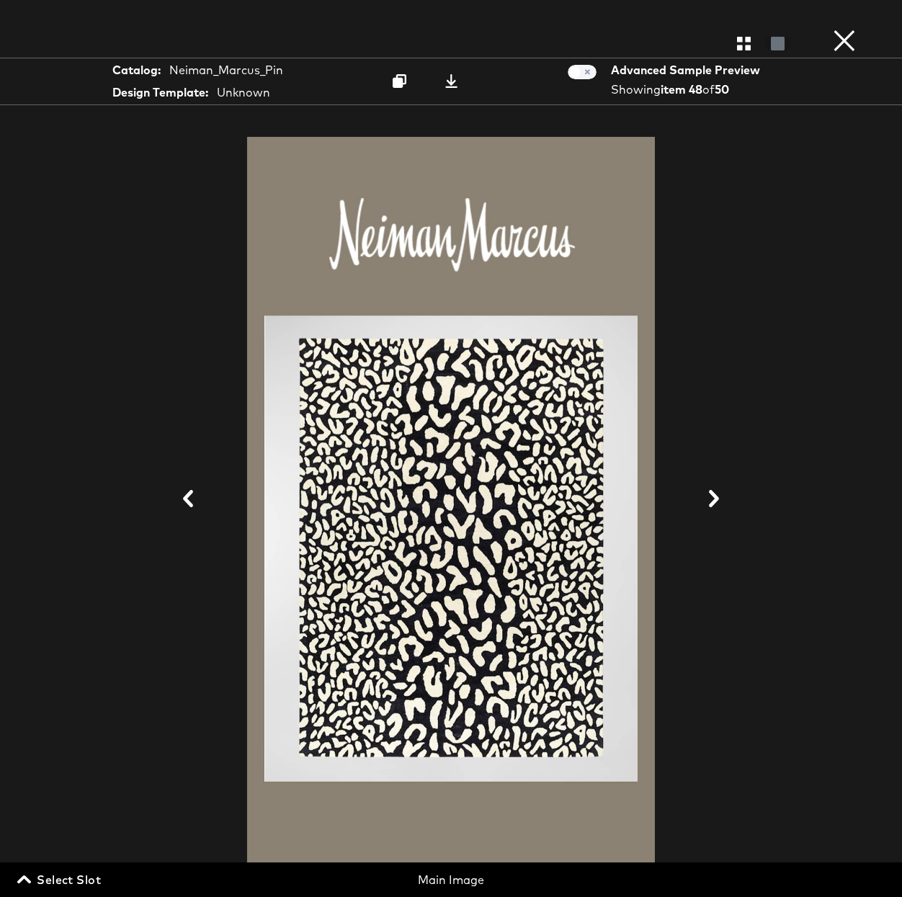
click at [835, 29] on button "×" at bounding box center [844, 14] width 29 height 29
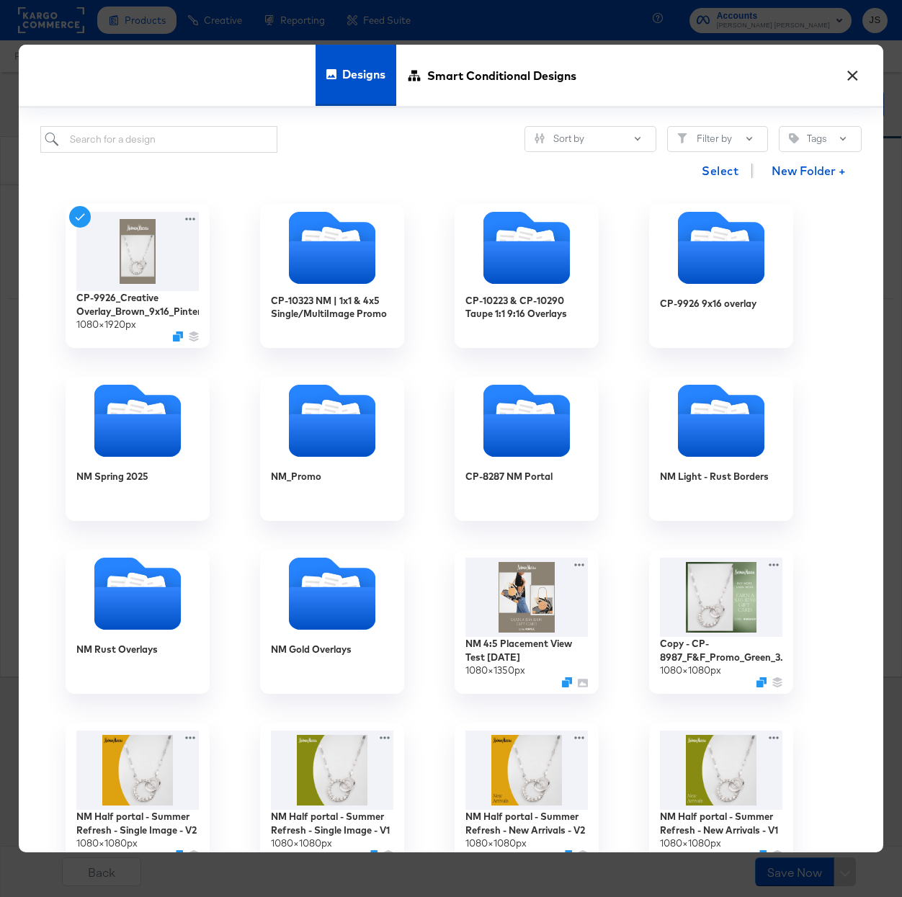
drag, startPoint x: 855, startPoint y: 70, endPoint x: 827, endPoint y: 48, distance: 35.9
click at [855, 70] on button "×" at bounding box center [853, 72] width 26 height 26
